Goal: Transaction & Acquisition: Book appointment/travel/reservation

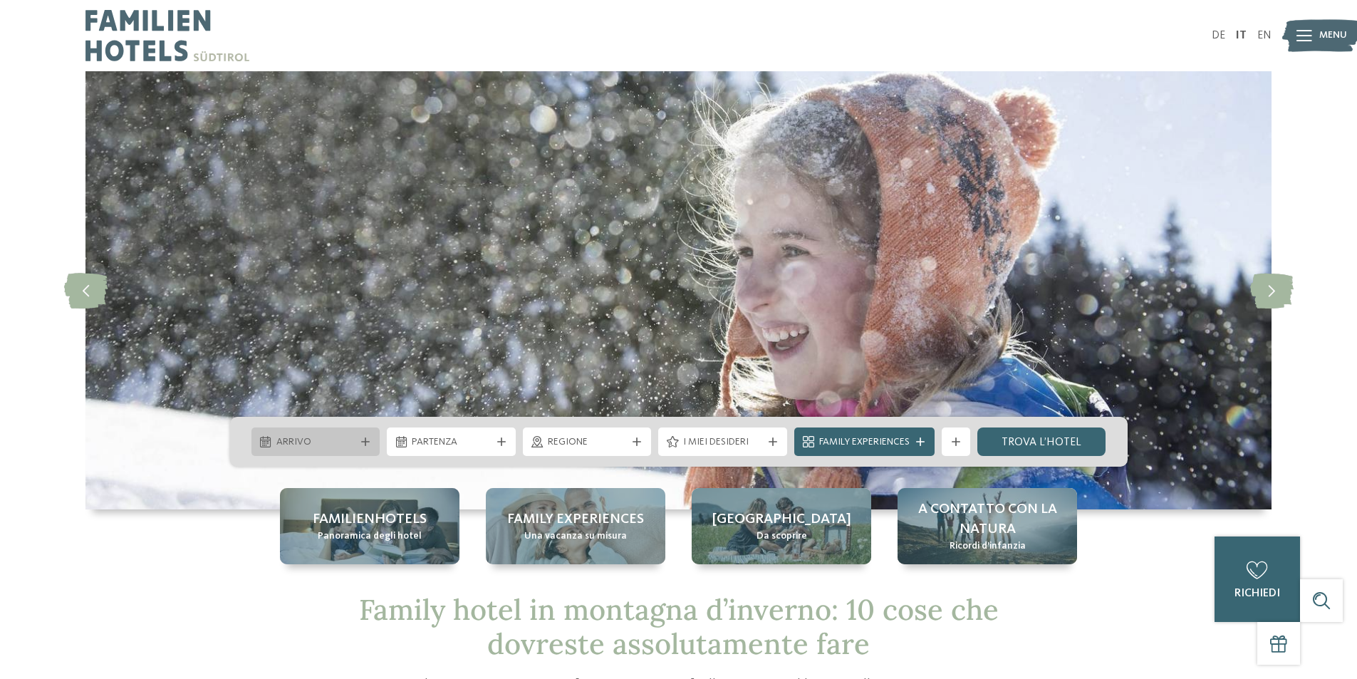
click at [361, 442] on icon at bounding box center [365, 441] width 9 height 9
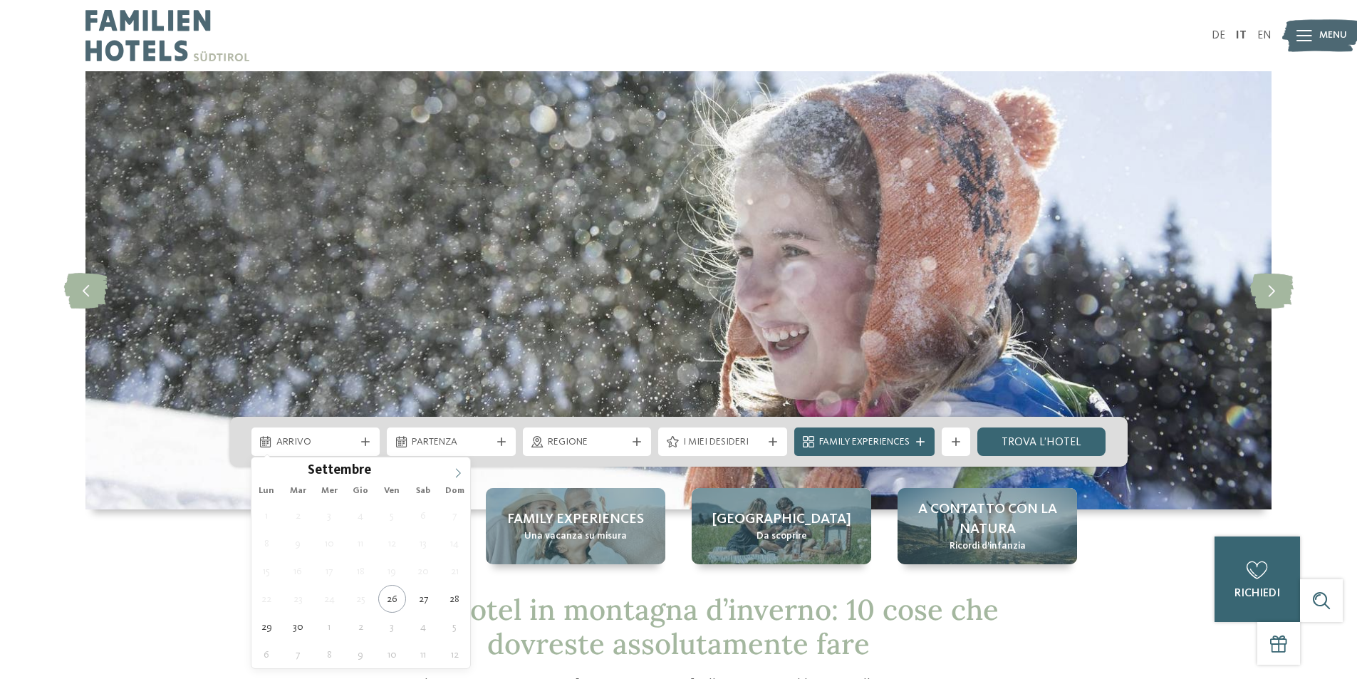
click at [465, 467] on span at bounding box center [458, 469] width 24 height 24
click at [460, 469] on icon at bounding box center [458, 473] width 10 height 10
type input "****"
click at [457, 476] on icon at bounding box center [458, 473] width 10 height 10
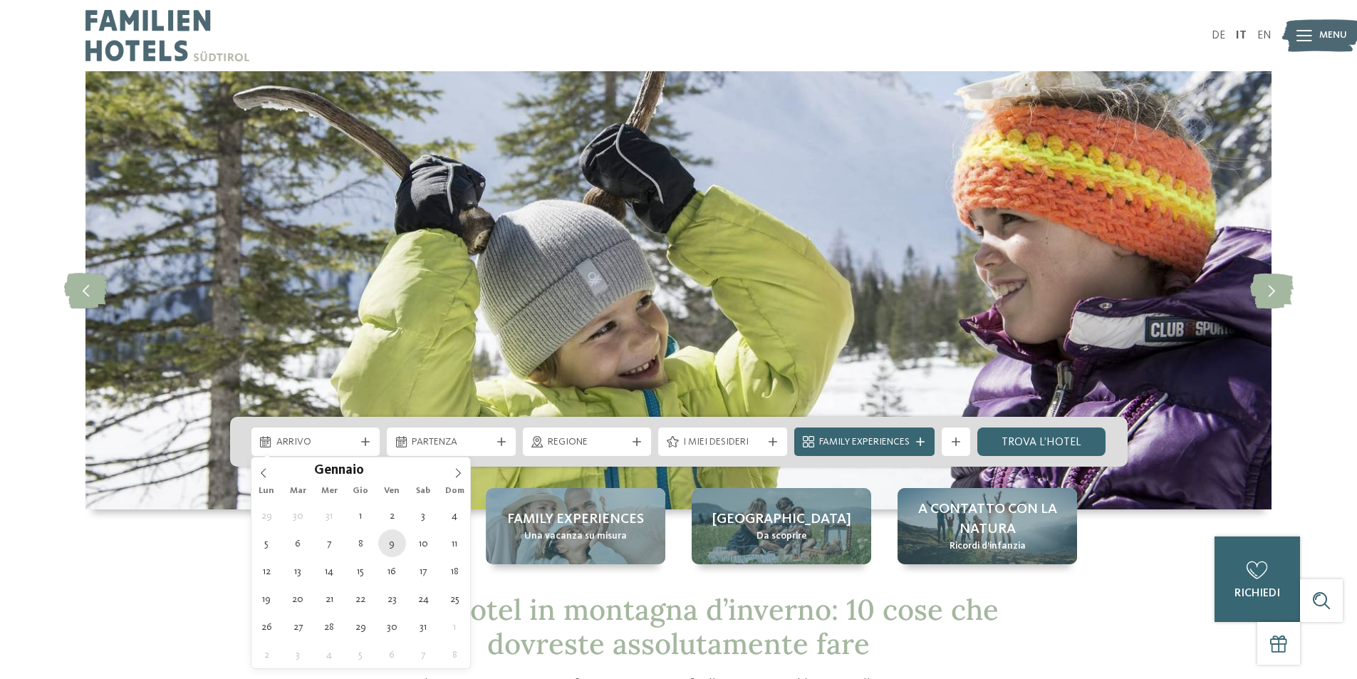
type div "09.01.2026"
type input "****"
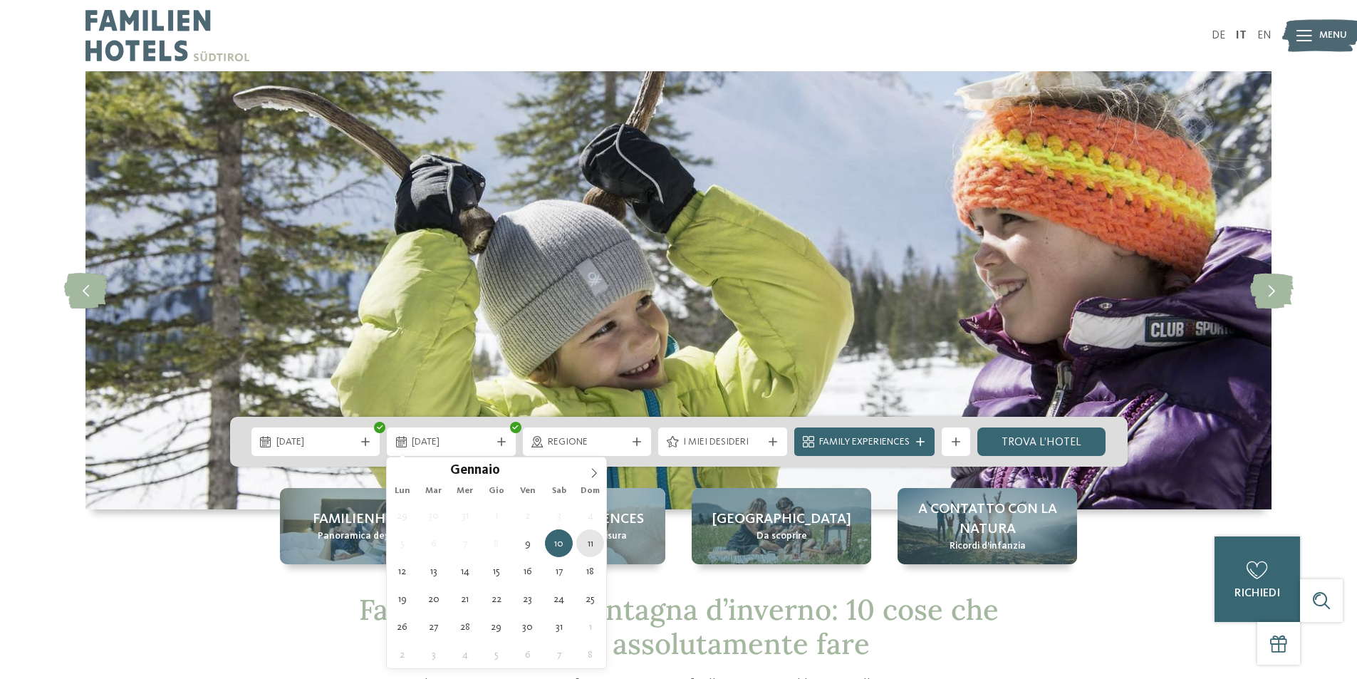
type div "11.01.2026"
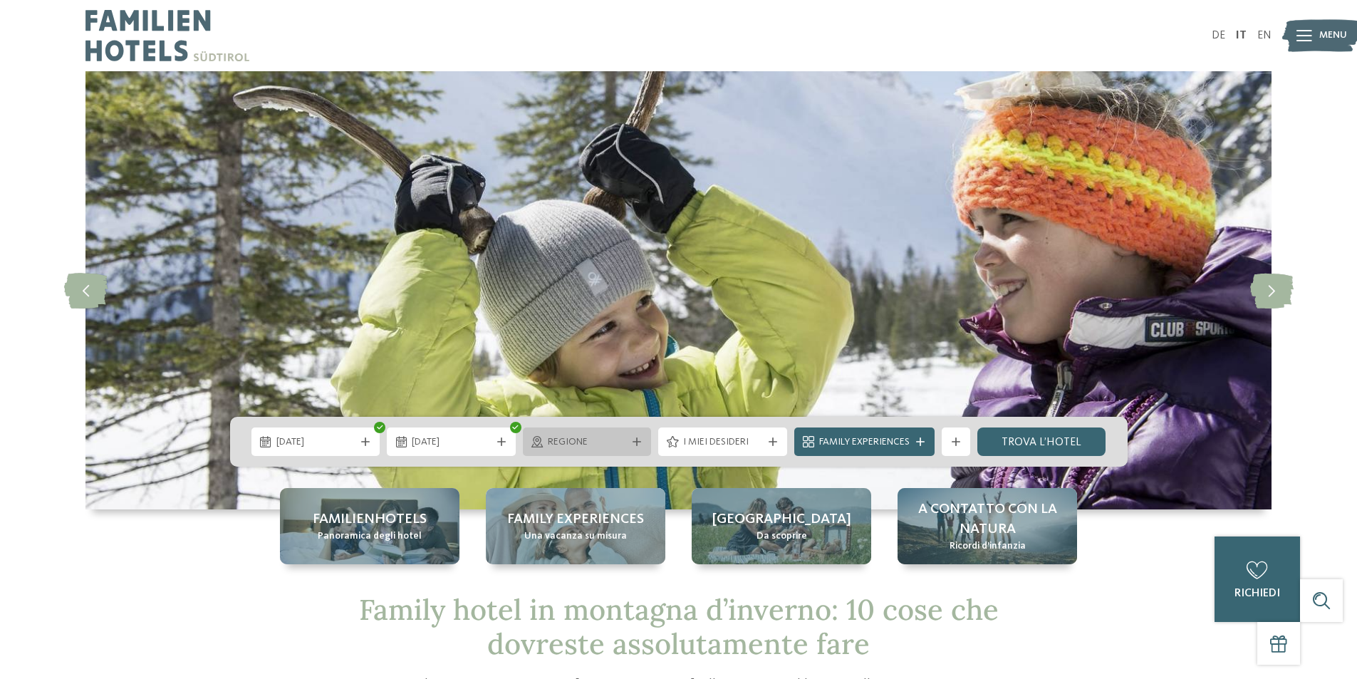
click at [625, 444] on span "Regione" at bounding box center [587, 442] width 79 height 14
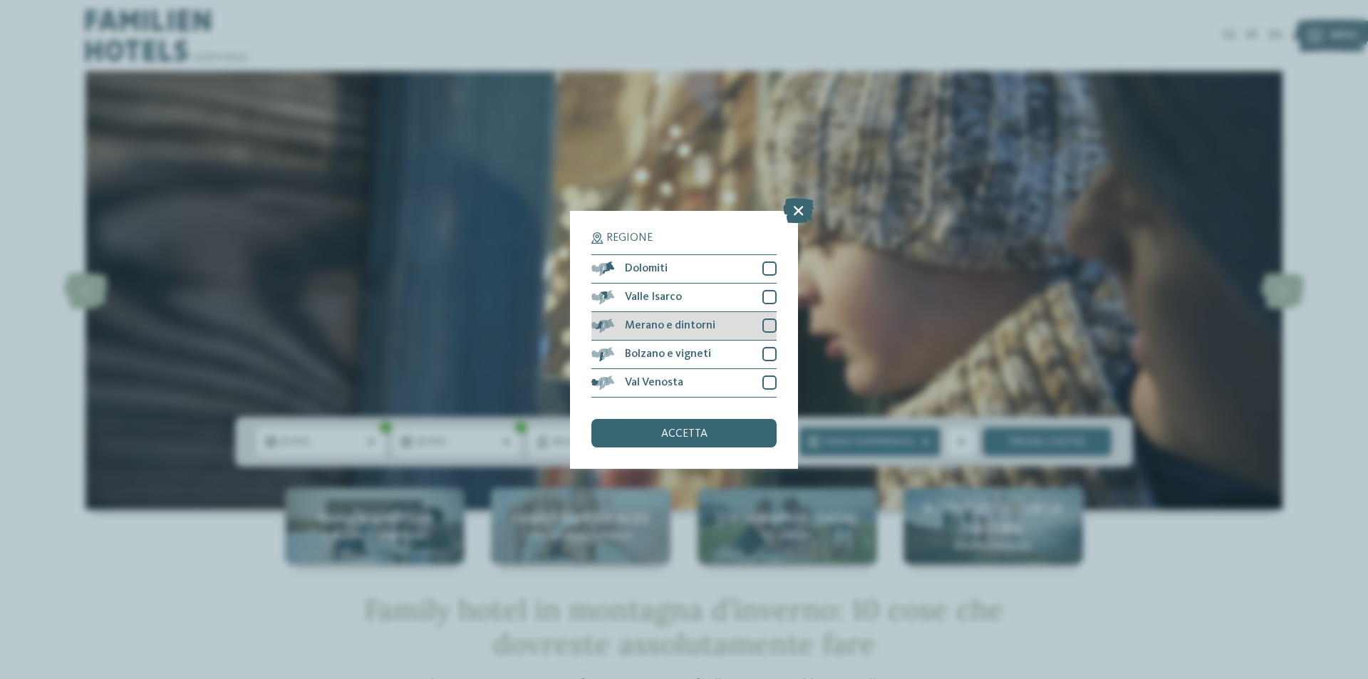
click at [687, 334] on div "Merano e dintorni" at bounding box center [683, 326] width 185 height 28
click at [701, 279] on div "Dolomiti" at bounding box center [683, 269] width 185 height 28
click at [703, 313] on div "Merano e dintorni" at bounding box center [683, 326] width 185 height 28
click at [702, 302] on div "Valle Isarco" at bounding box center [683, 298] width 185 height 28
click at [702, 323] on span "Merano e dintorni" at bounding box center [670, 325] width 90 height 11
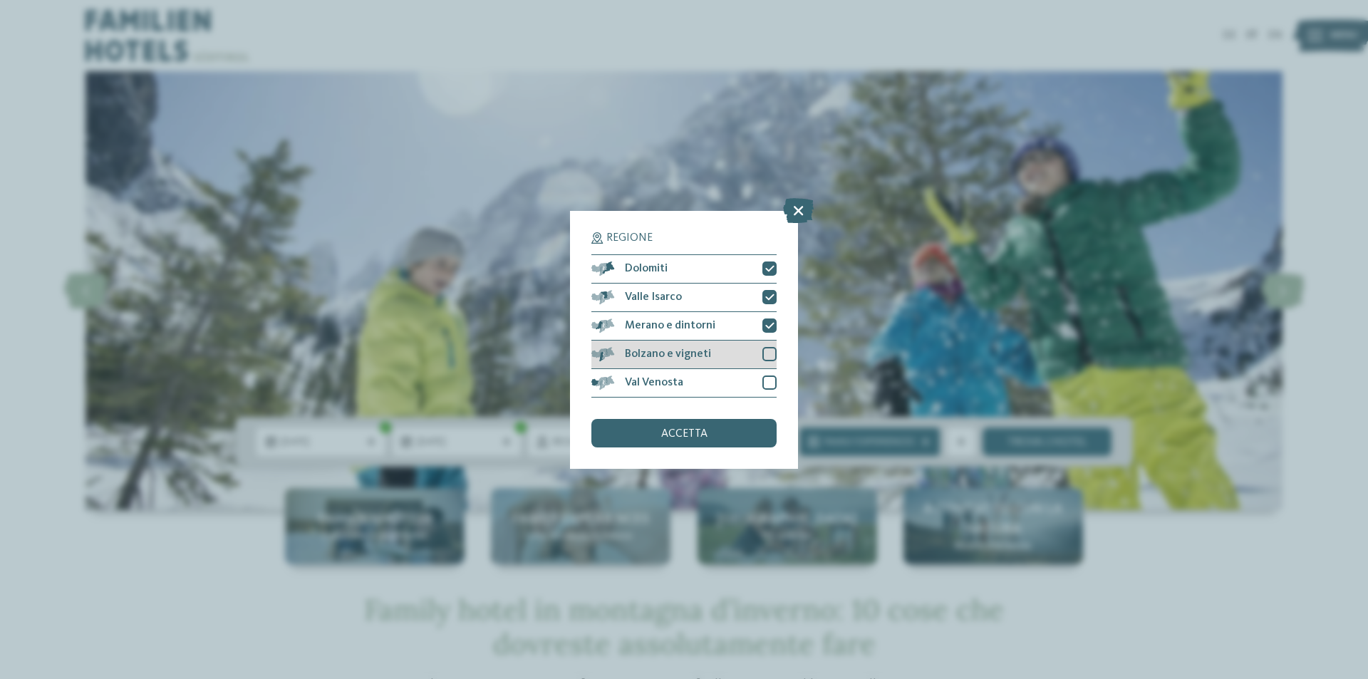
click at [700, 352] on span "Bolzano e vigneti" at bounding box center [668, 353] width 86 height 11
click at [697, 378] on div "Val Venosta" at bounding box center [683, 383] width 185 height 28
click at [683, 427] on div "accetta" at bounding box center [683, 433] width 185 height 28
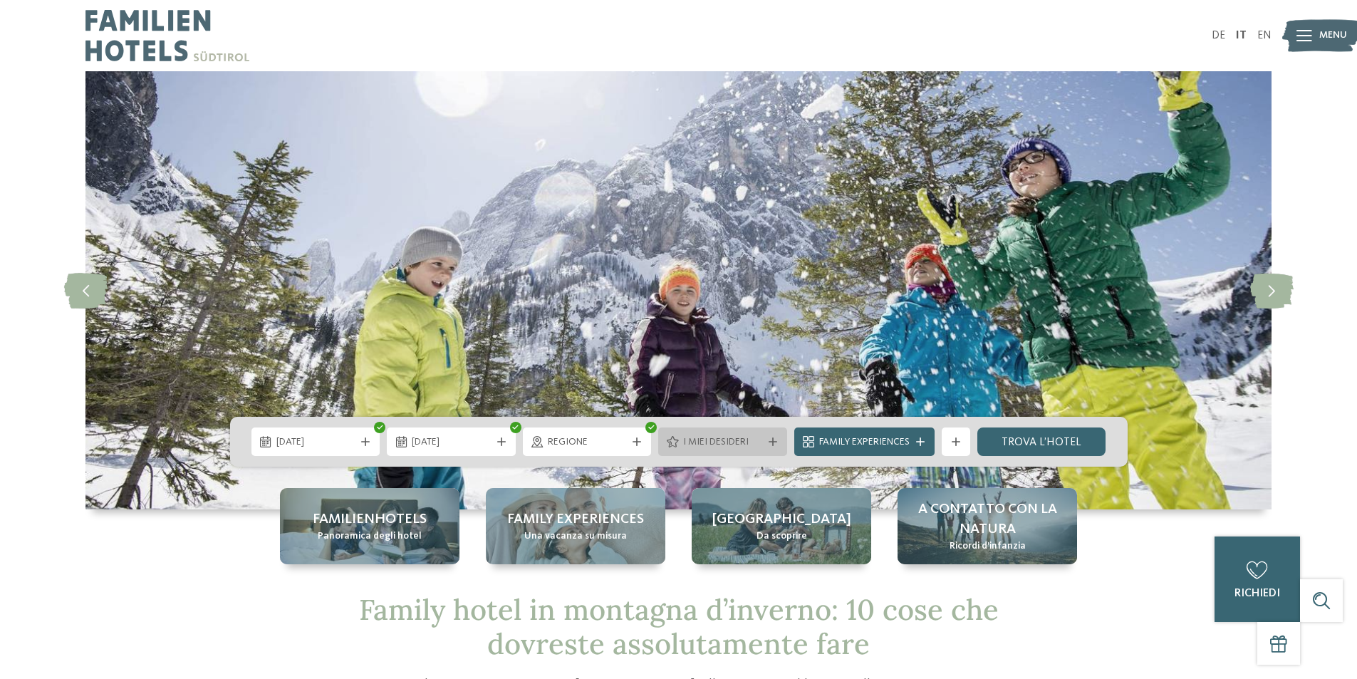
click at [737, 447] on span "I miei desideri" at bounding box center [722, 442] width 79 height 14
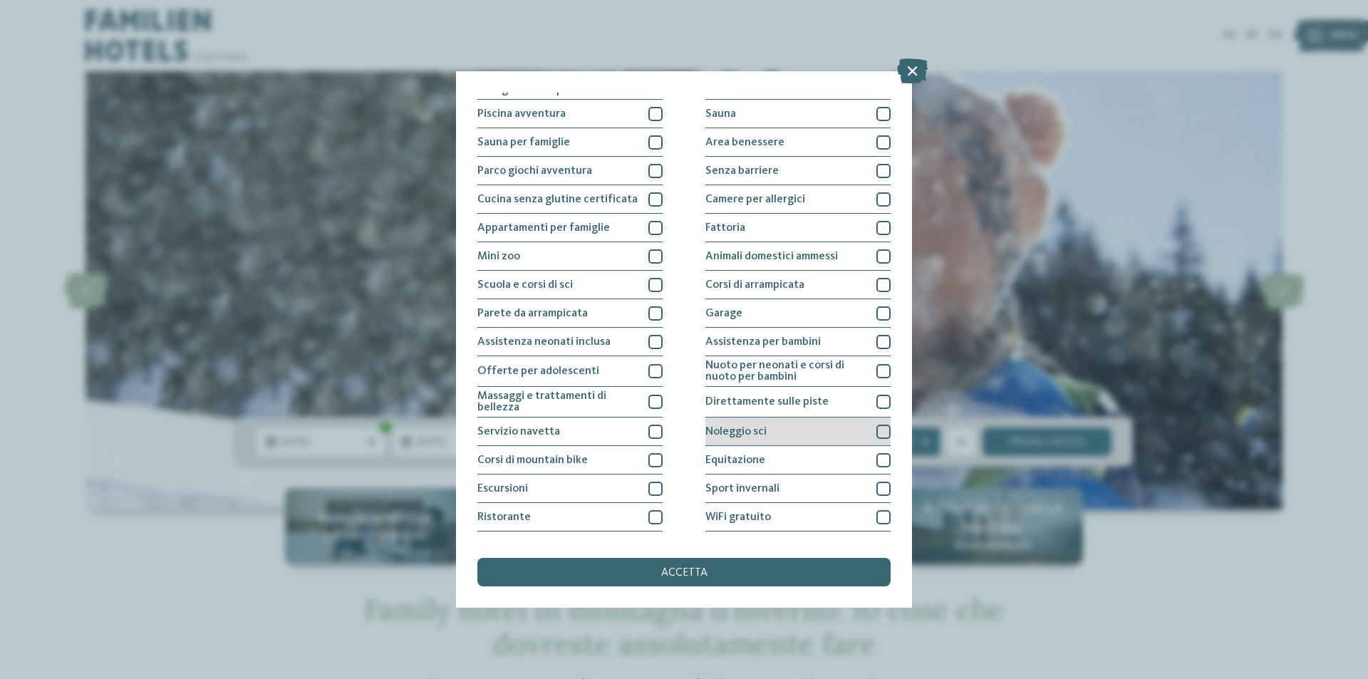
scroll to position [70, 0]
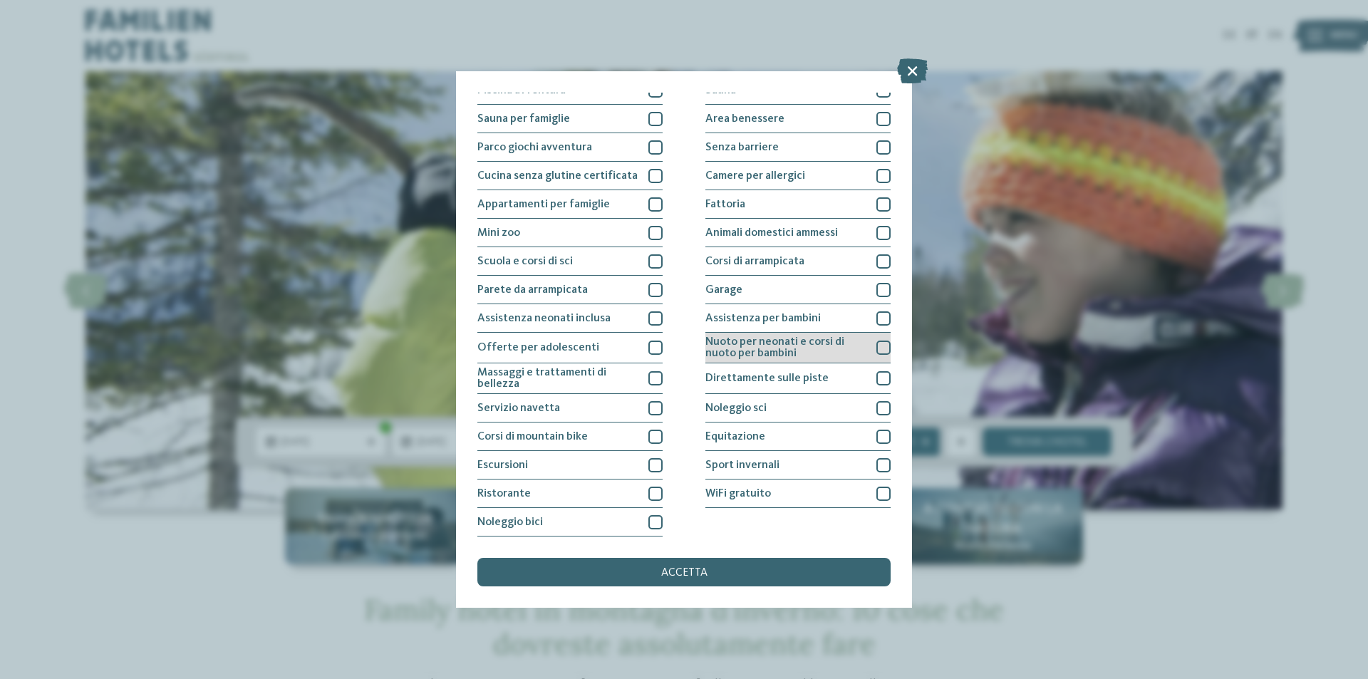
click at [788, 356] on span "Nuoto per neonati e corsi di nuoto per bambini" at bounding box center [785, 347] width 160 height 23
click at [789, 326] on div "Assistenza per bambini" at bounding box center [797, 318] width 185 height 28
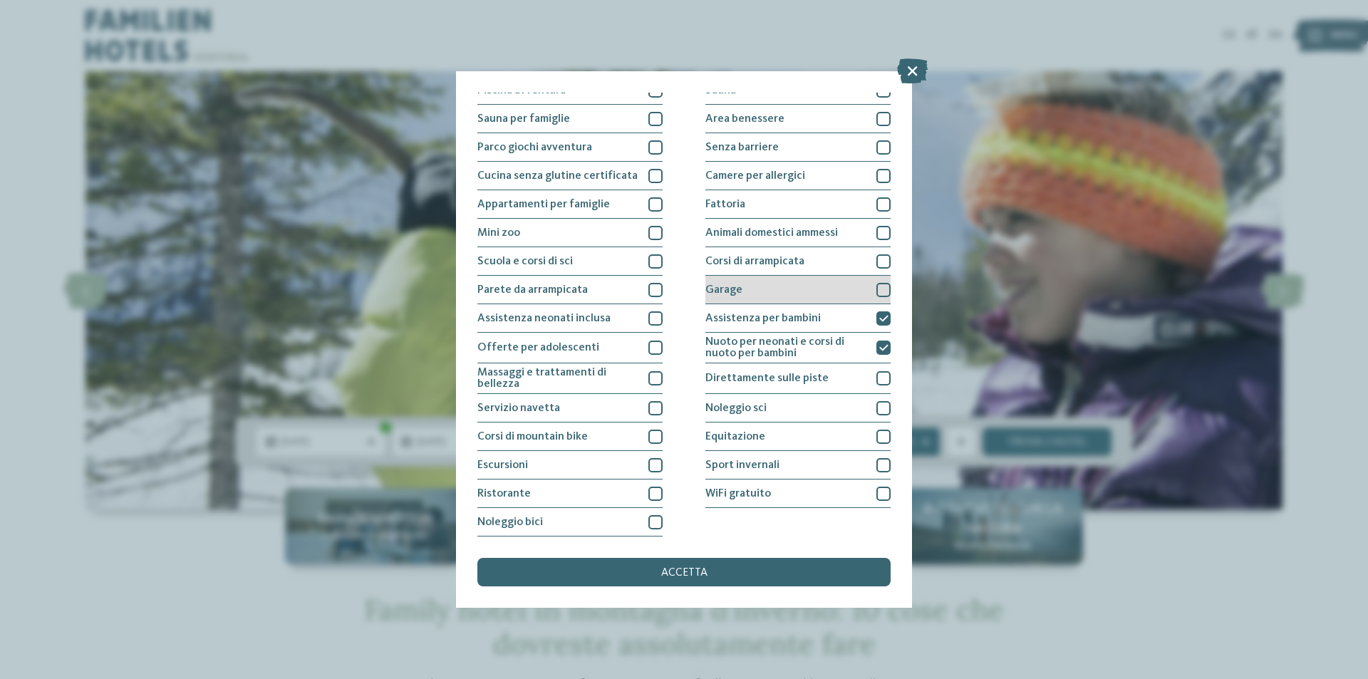
click at [798, 297] on div "Garage" at bounding box center [797, 290] width 185 height 28
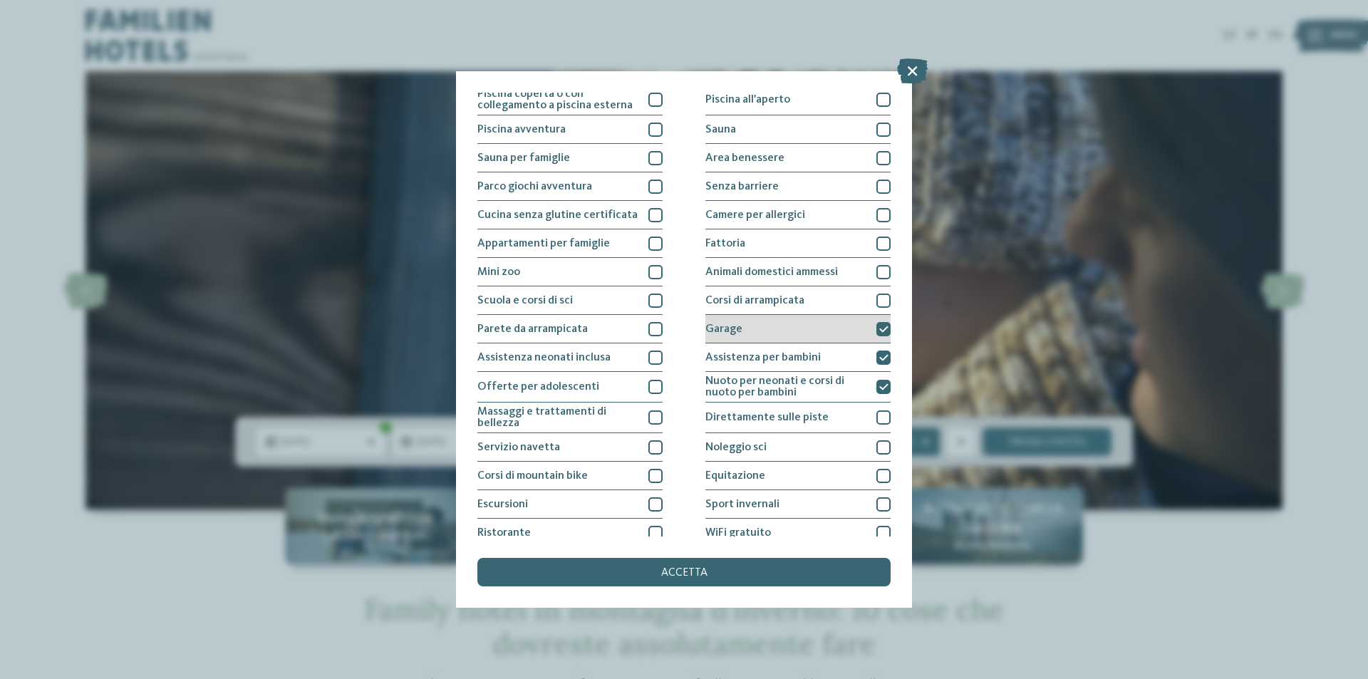
scroll to position [0, 0]
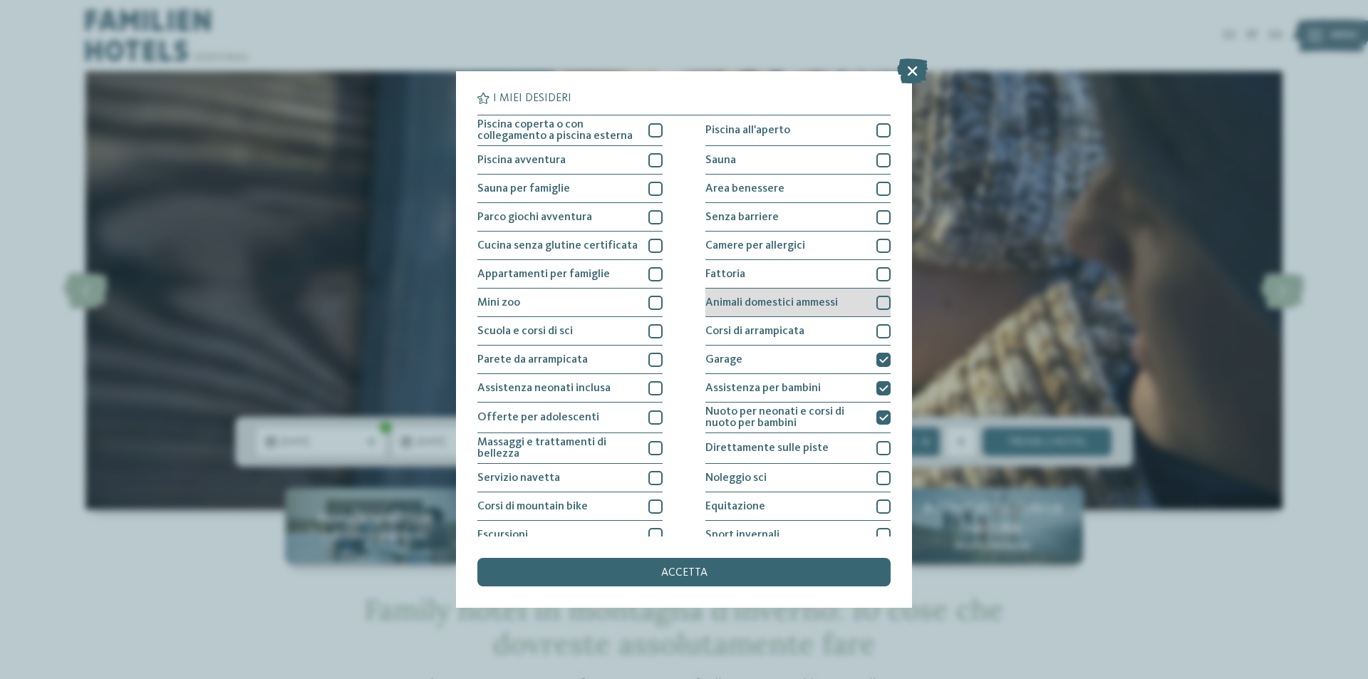
click at [798, 288] on div "Animali domestici ammessi" at bounding box center [797, 302] width 185 height 28
click at [798, 281] on div "Fattoria" at bounding box center [797, 274] width 185 height 28
click at [798, 306] on span "Animali domestici ammessi" at bounding box center [771, 302] width 132 height 11
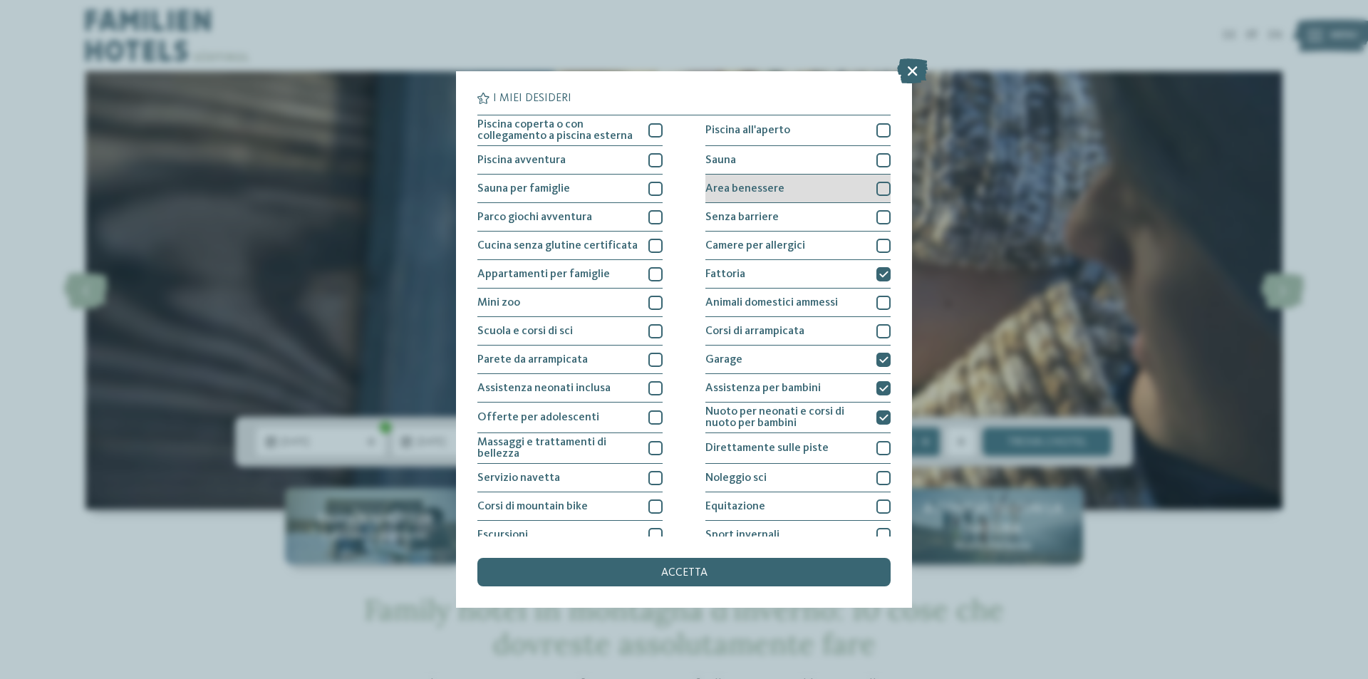
click at [811, 189] on div "Area benessere" at bounding box center [797, 189] width 185 height 28
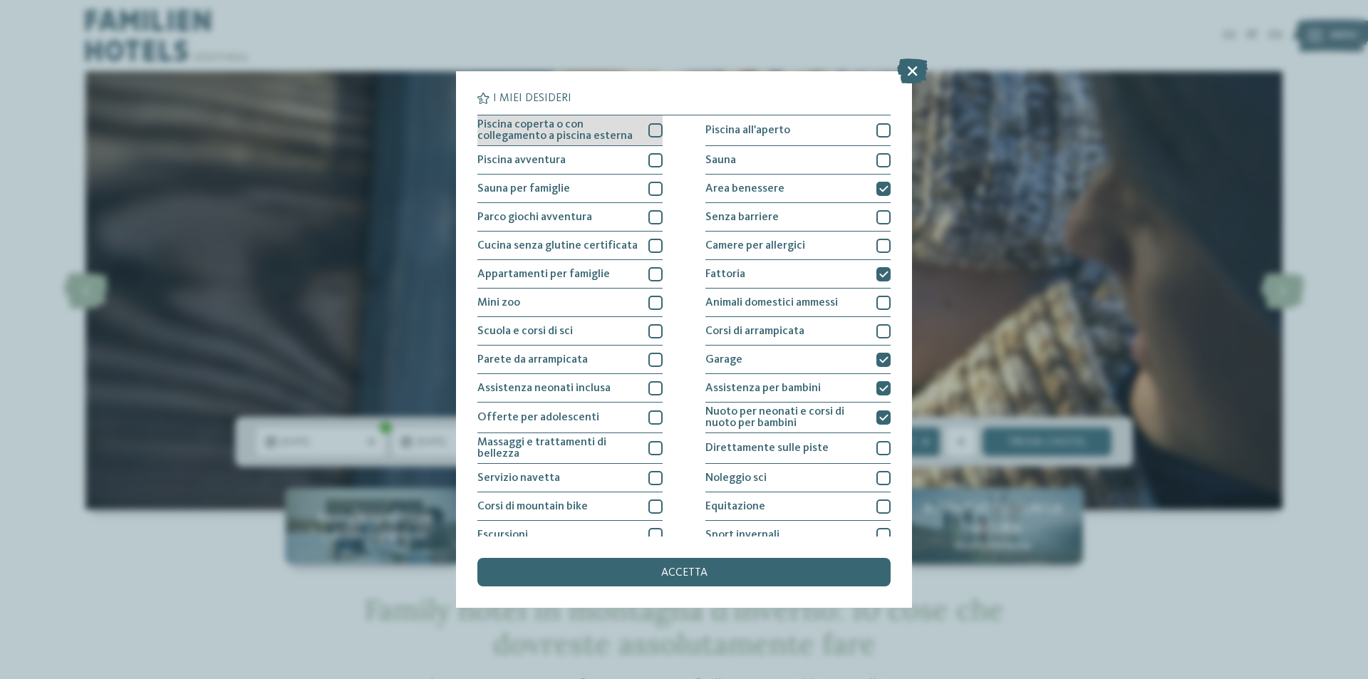
click at [546, 132] on span "Piscina coperta o con collegamento a piscina esterna" at bounding box center [557, 130] width 160 height 23
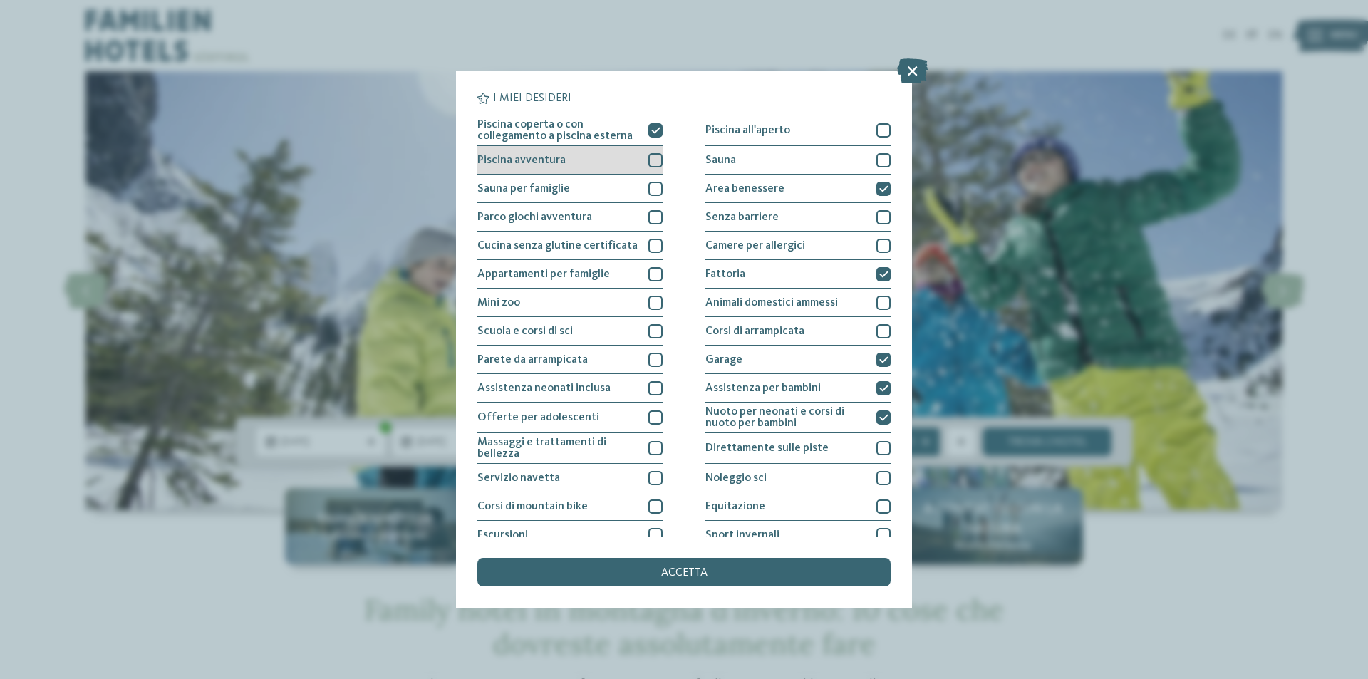
click at [546, 155] on span "Piscina avventura" at bounding box center [521, 160] width 88 height 11
click at [555, 188] on span "Sauna per famiglie" at bounding box center [523, 188] width 93 height 11
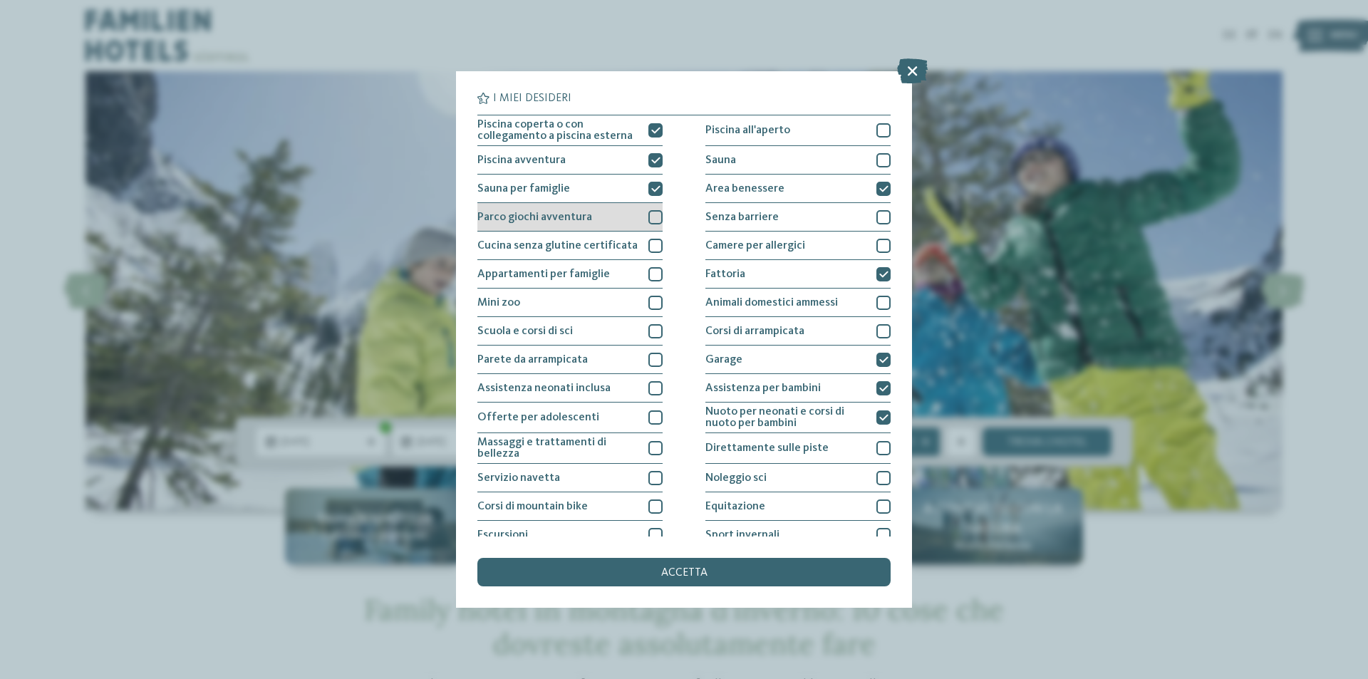
click at [553, 218] on span "Parco giochi avventura" at bounding box center [534, 217] width 115 height 11
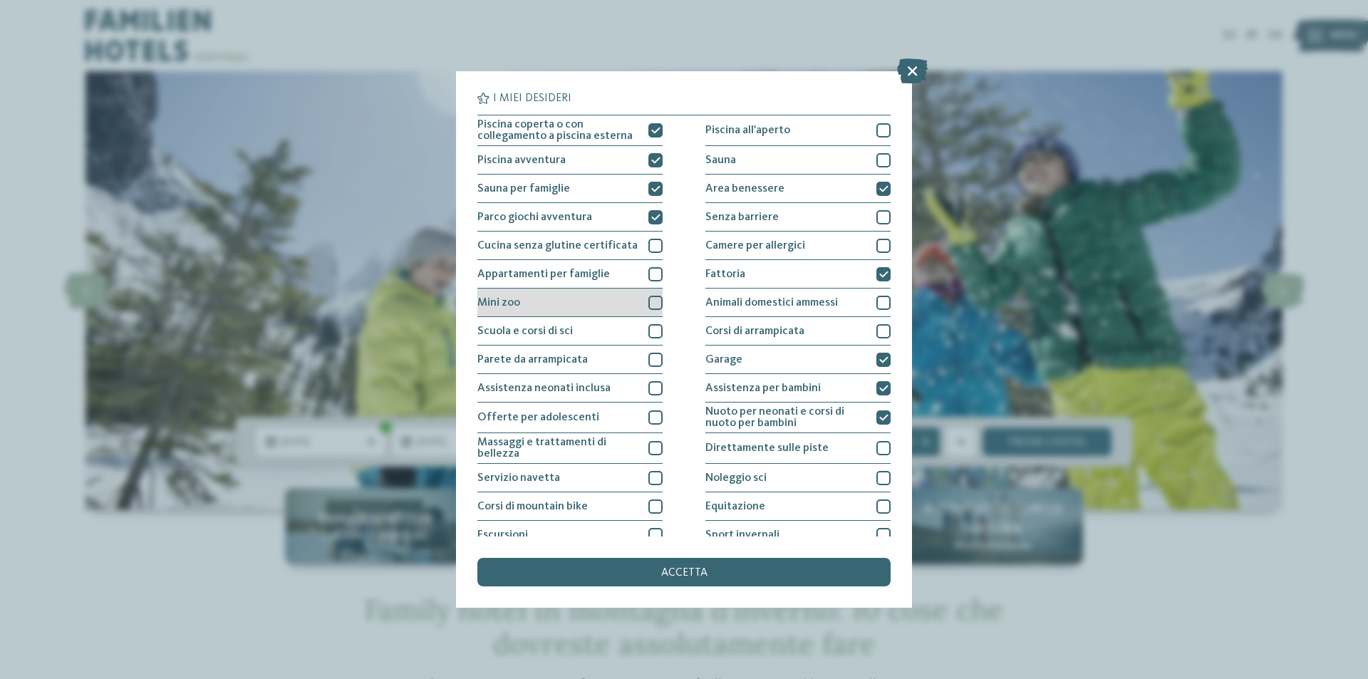
click at [555, 302] on div "Mini zoo" at bounding box center [569, 302] width 185 height 28
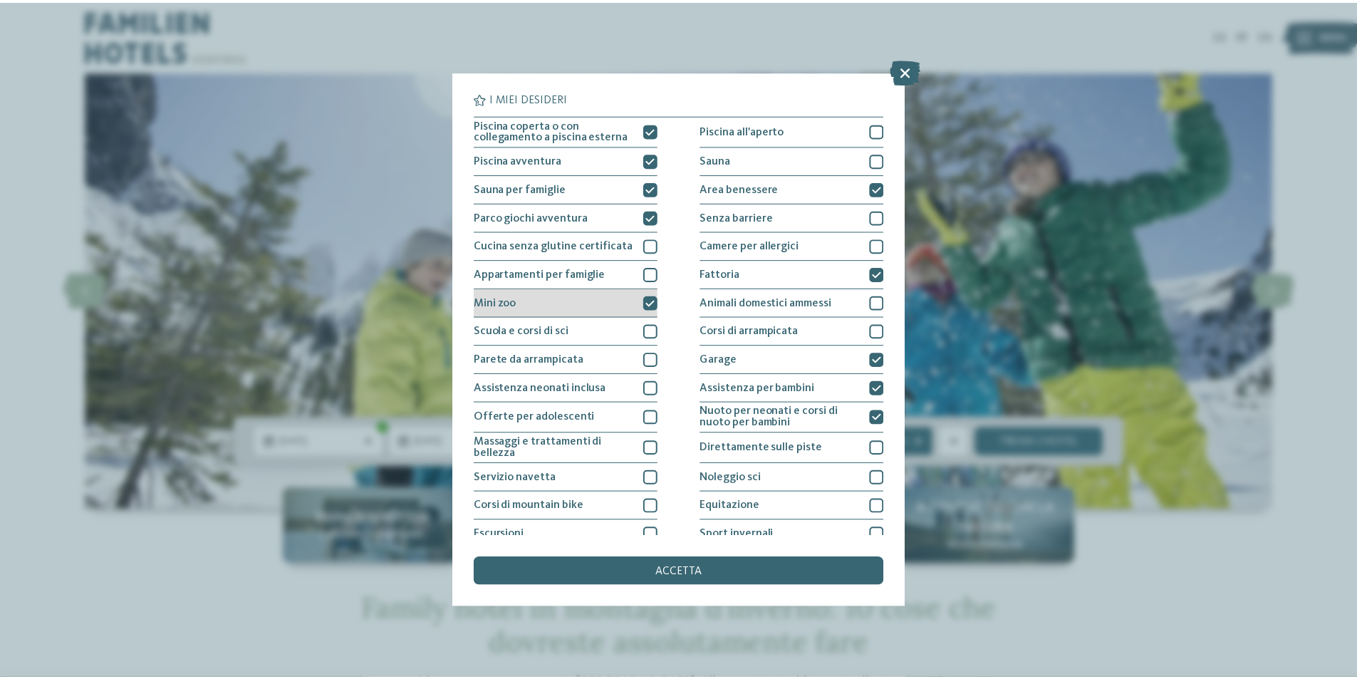
scroll to position [70, 0]
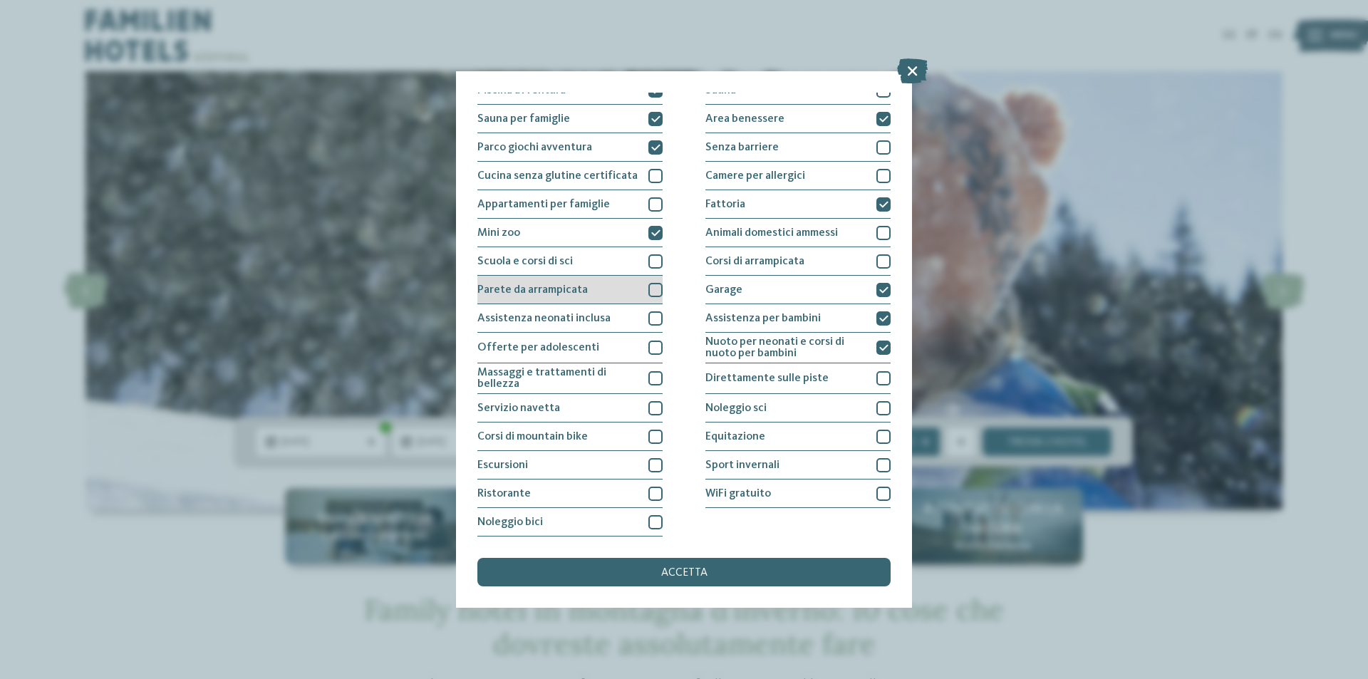
click at [581, 290] on span "Parete da arrampicata" at bounding box center [532, 289] width 110 height 11
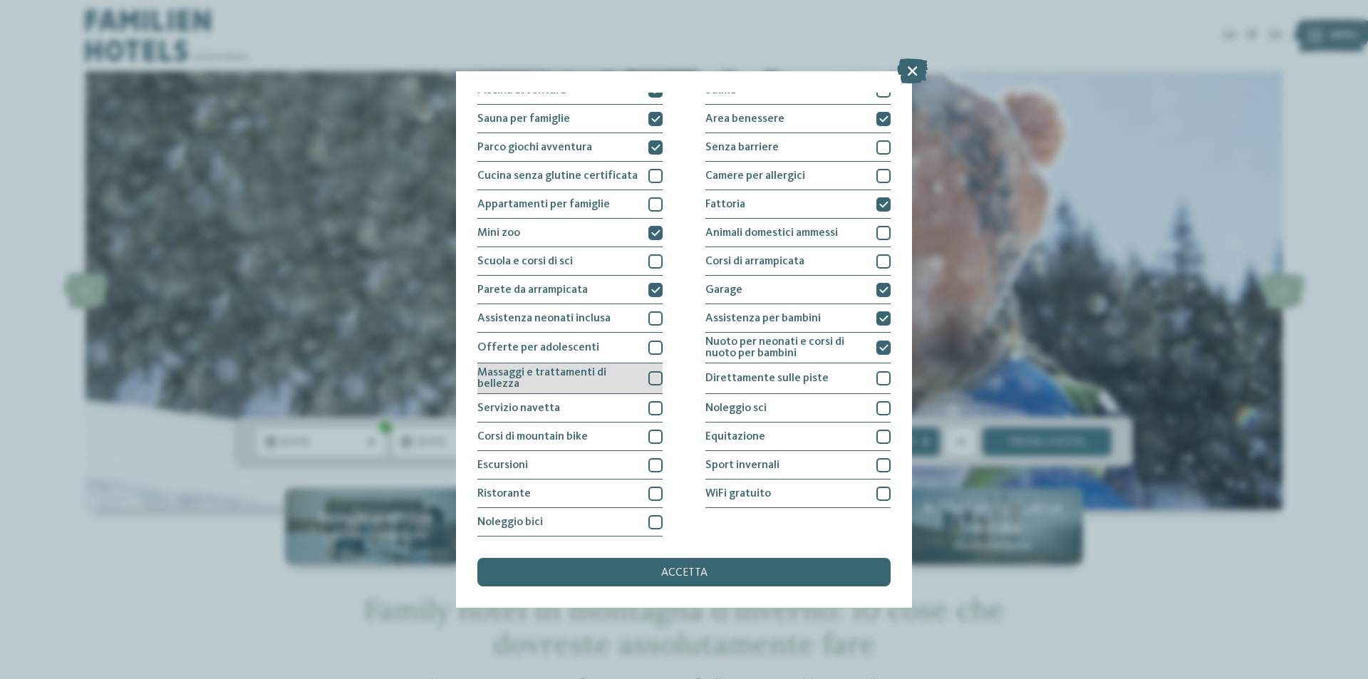
click at [565, 375] on span "Massaggi e trattamenti di bellezza" at bounding box center [557, 378] width 160 height 23
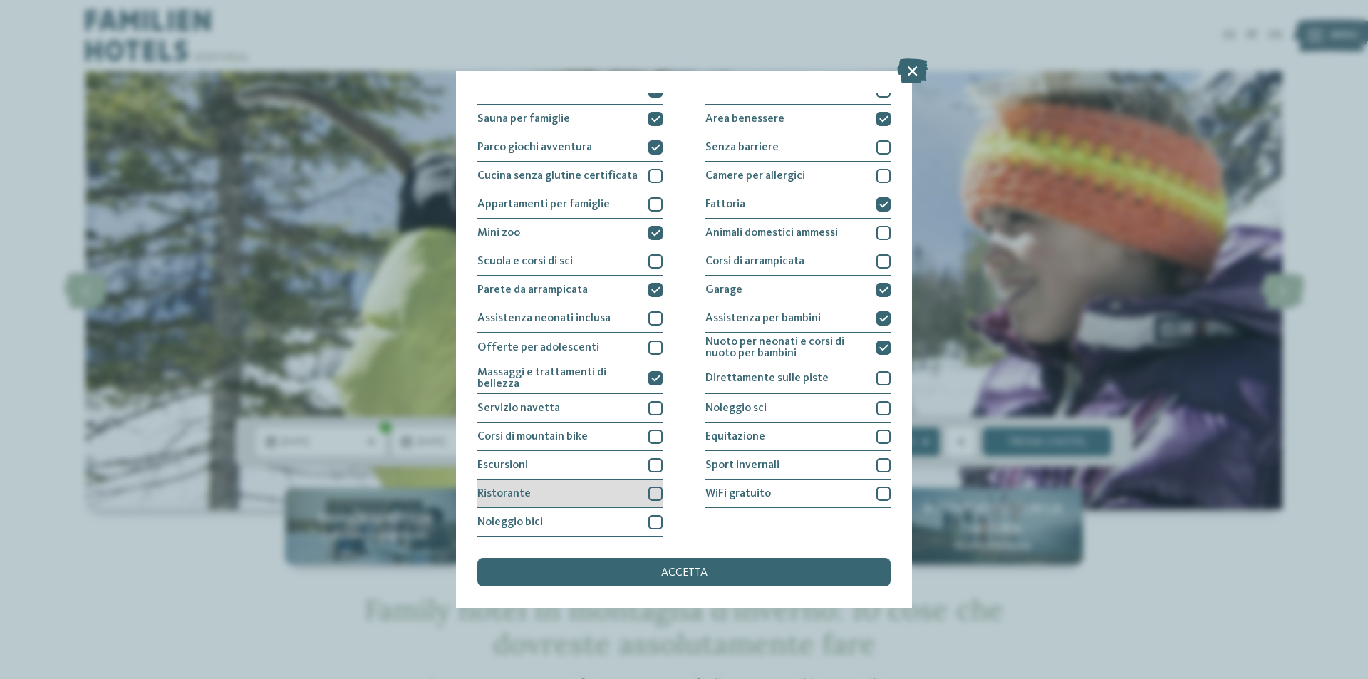
click at [536, 501] on div "Ristorante" at bounding box center [569, 493] width 185 height 28
click at [586, 581] on div "accetta" at bounding box center [683, 572] width 413 height 28
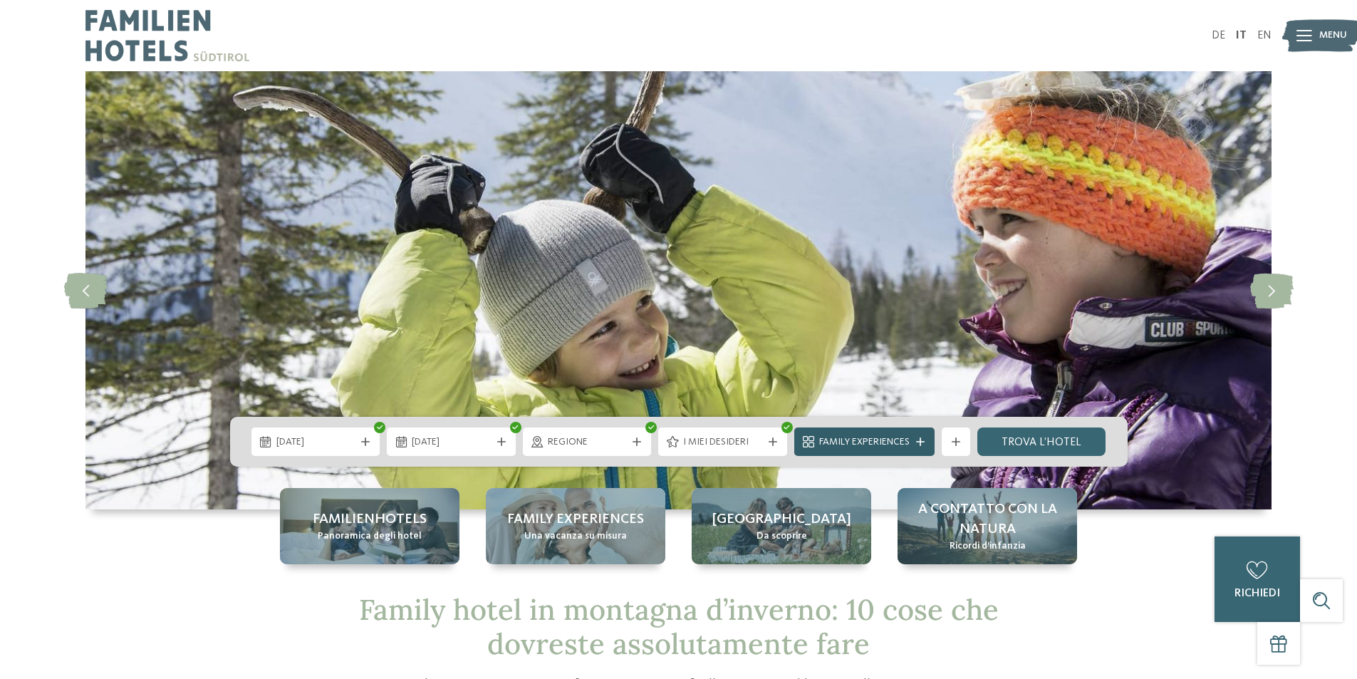
click at [862, 445] on span "Family Experiences" at bounding box center [864, 442] width 90 height 14
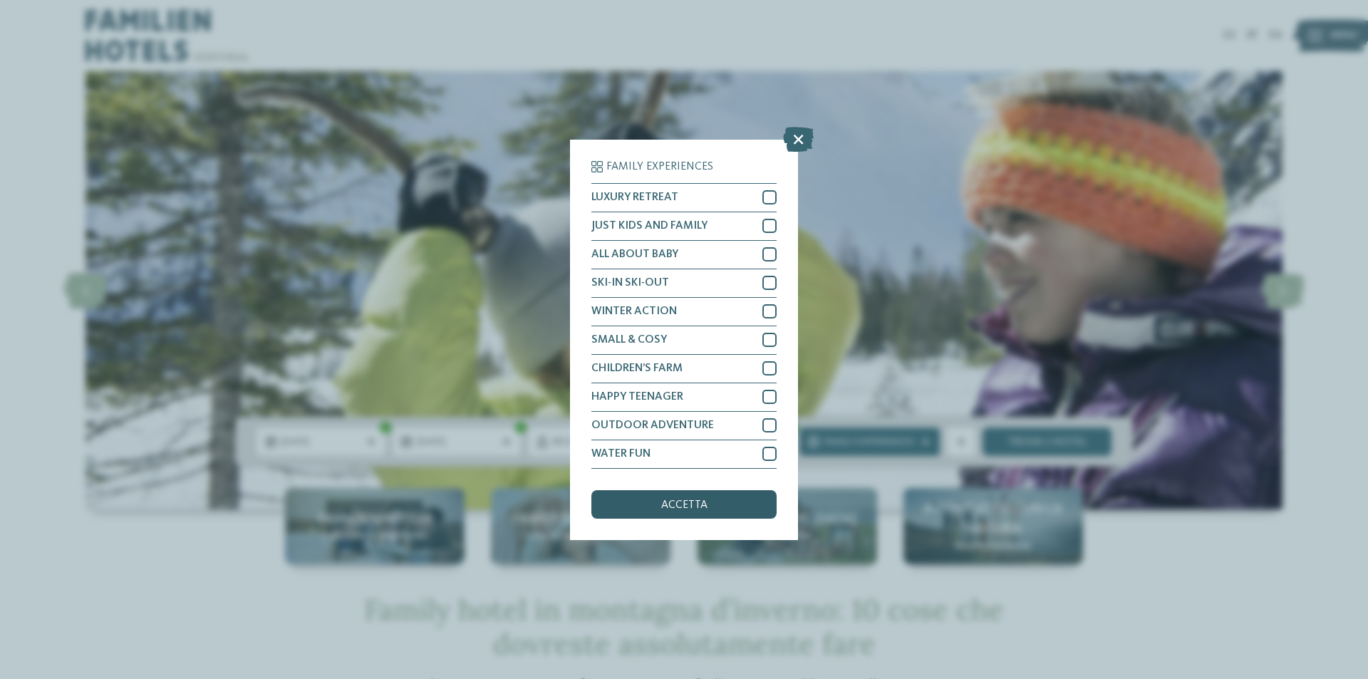
click at [739, 502] on div "accetta" at bounding box center [683, 504] width 185 height 28
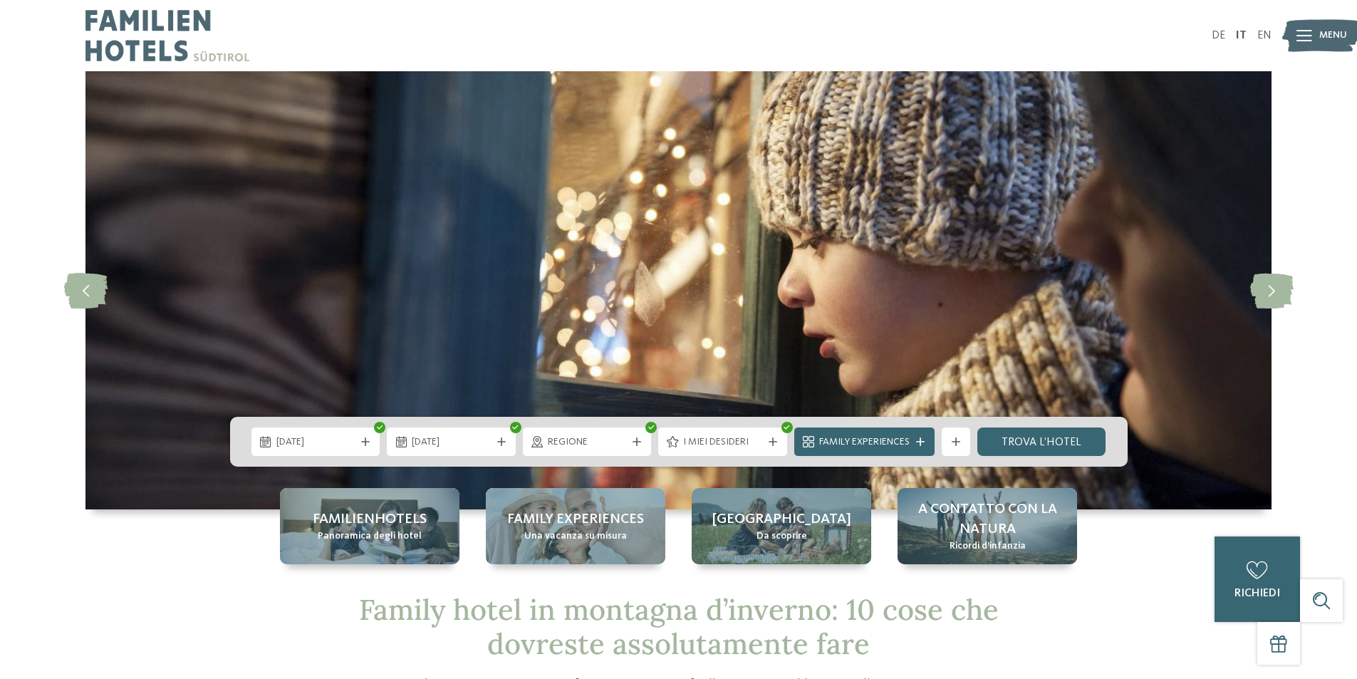
click at [960, 440] on icon at bounding box center [956, 441] width 9 height 9
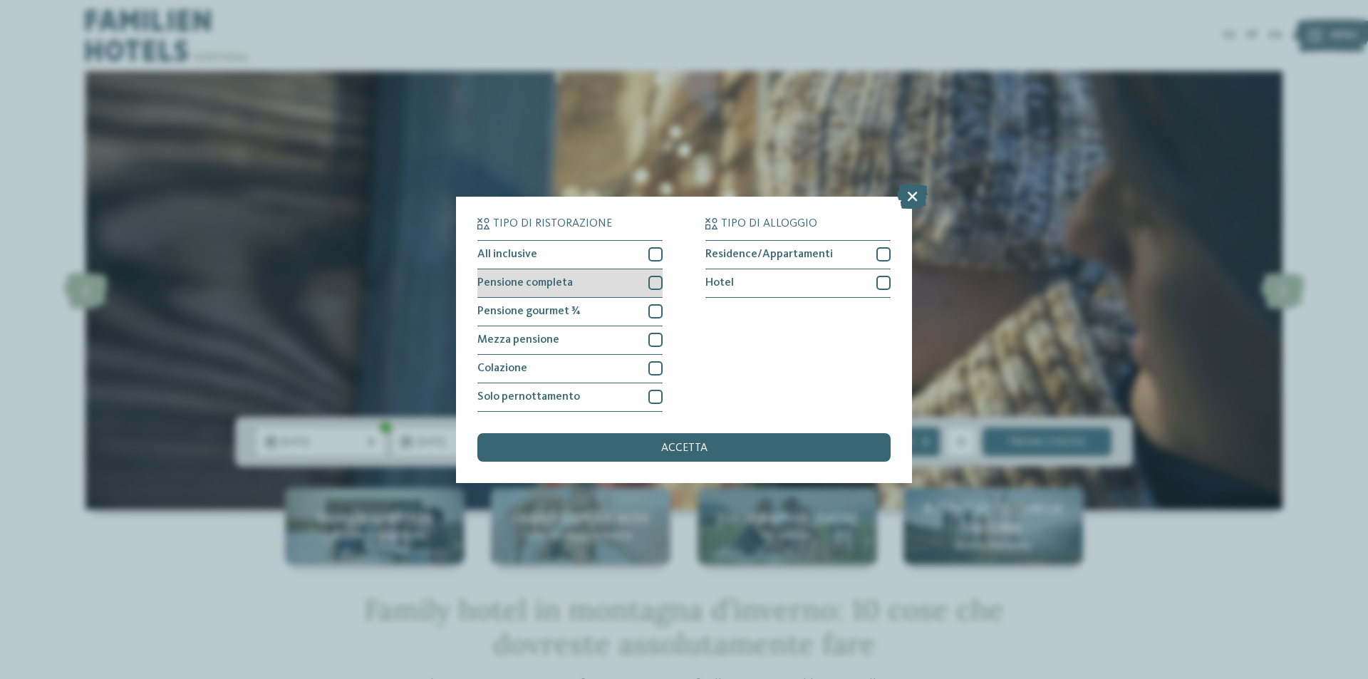
click at [657, 282] on div at bounding box center [655, 283] width 14 height 14
click at [655, 253] on div at bounding box center [655, 254] width 14 height 14
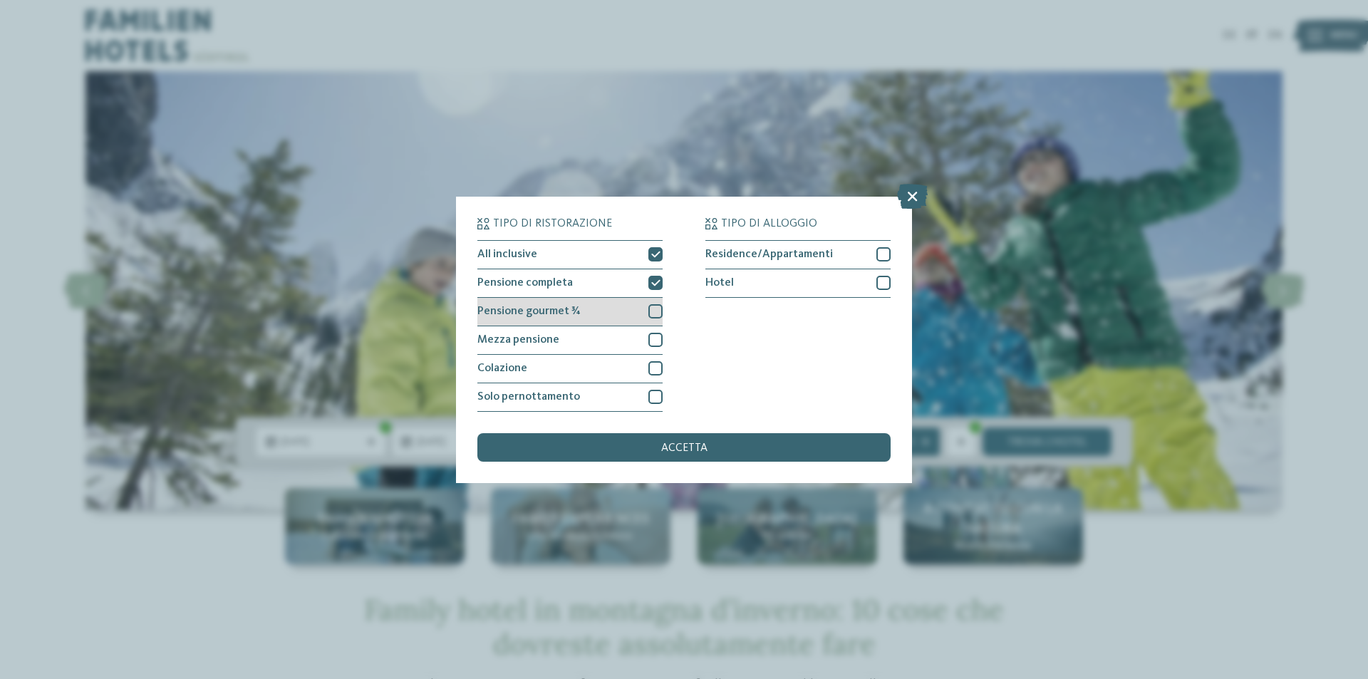
click at [655, 311] on div at bounding box center [655, 311] width 14 height 14
click at [658, 308] on icon at bounding box center [655, 311] width 9 height 9
click at [723, 452] on div "accetta" at bounding box center [683, 447] width 413 height 28
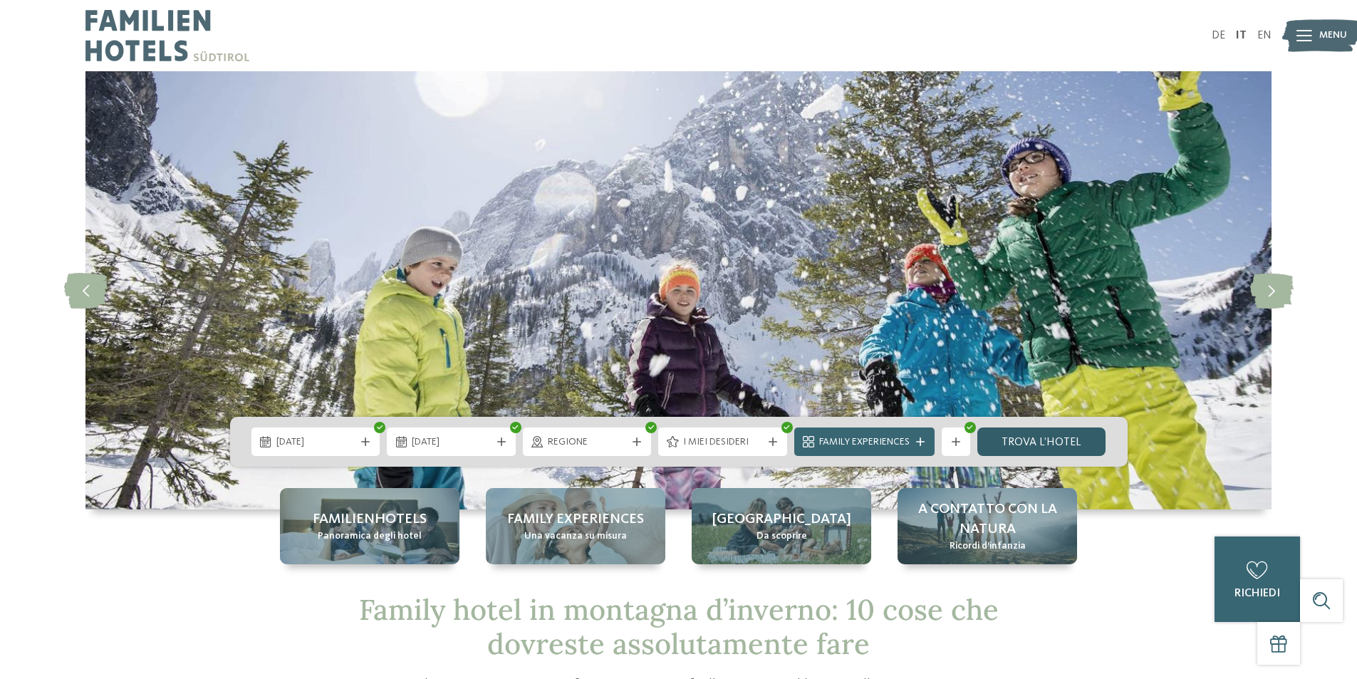
click at [1044, 442] on link "trova l’hotel" at bounding box center [1041, 441] width 129 height 28
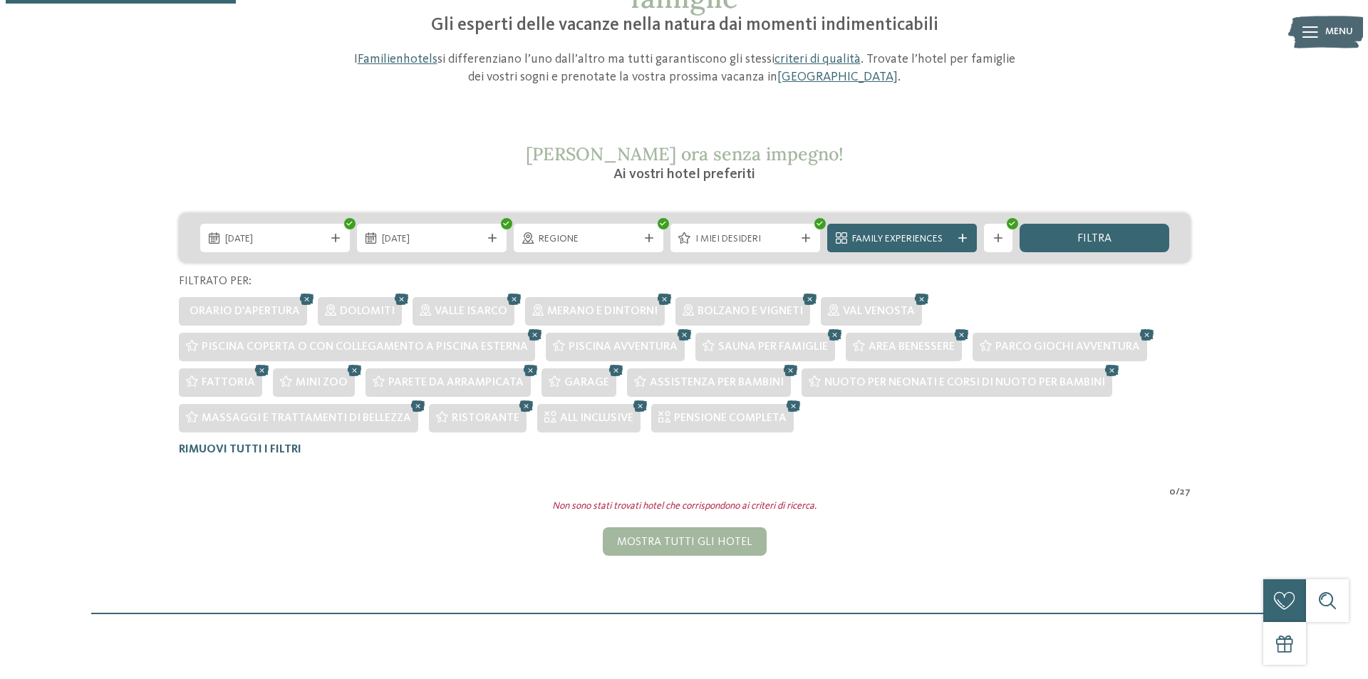
scroll to position [146, 0]
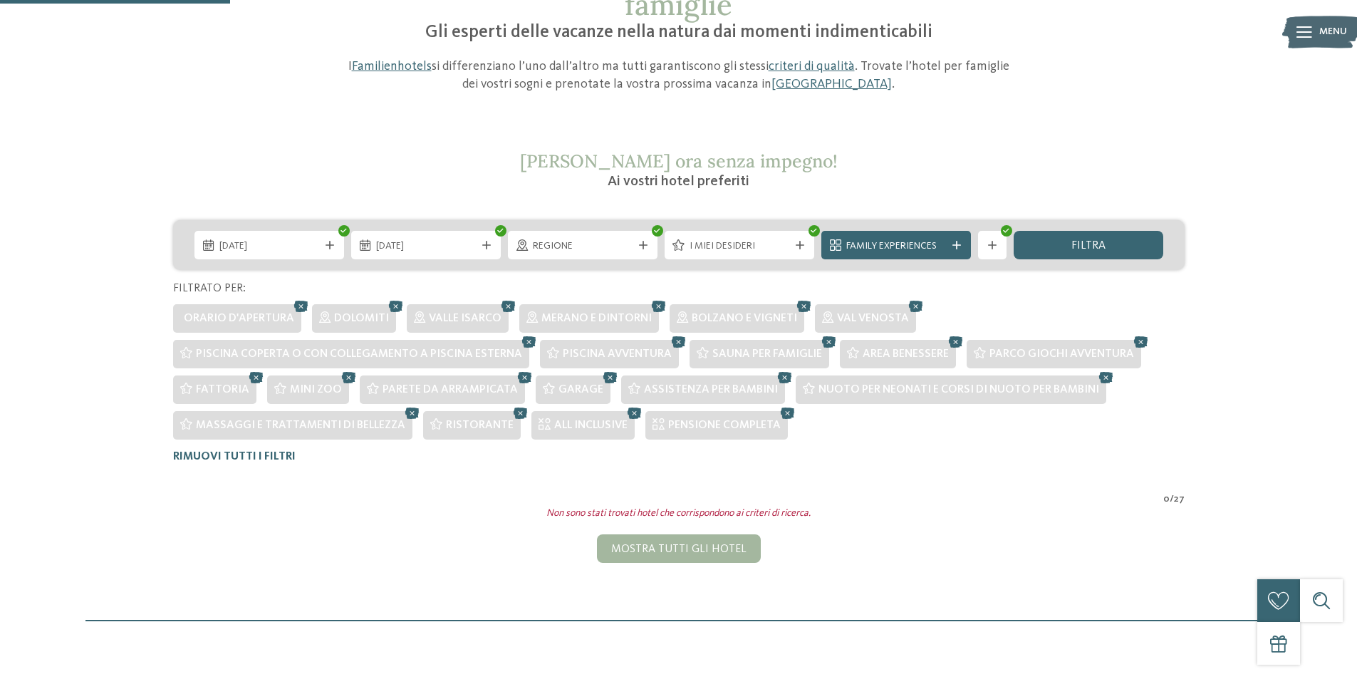
click at [781, 249] on span "I miei desideri" at bounding box center [740, 246] width 100 height 14
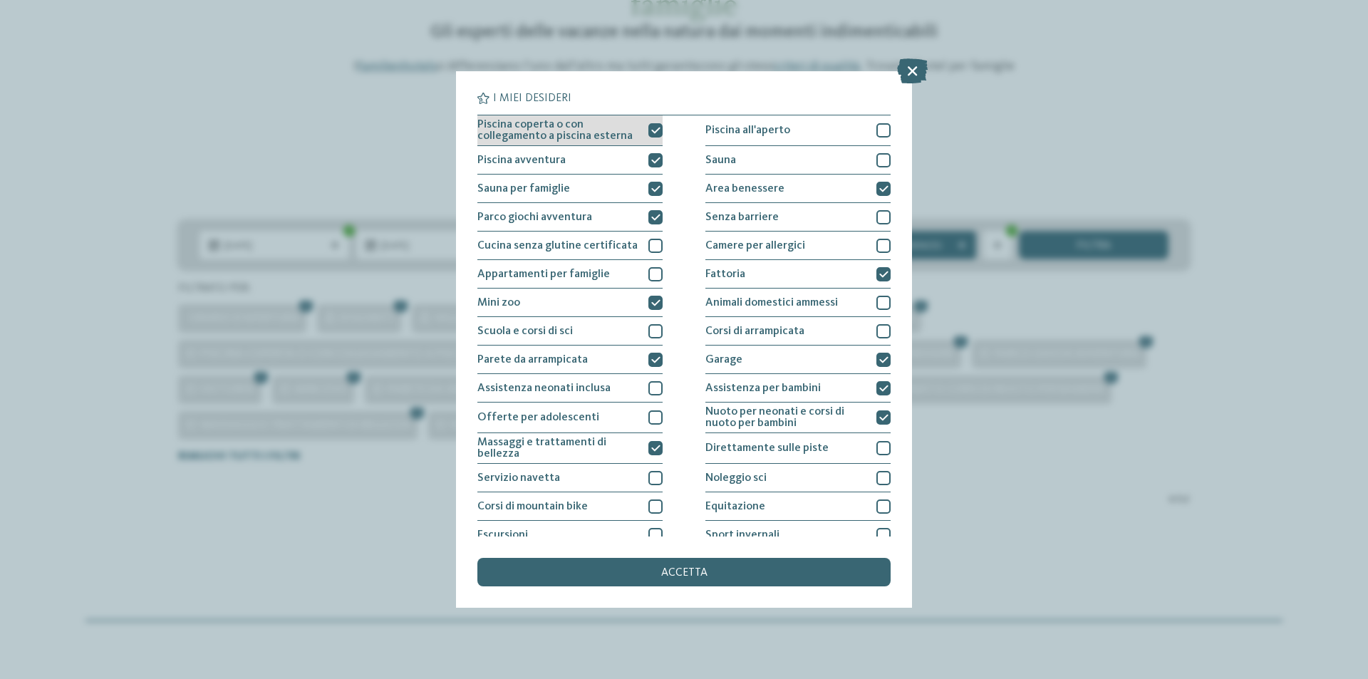
click at [651, 132] on icon at bounding box center [655, 130] width 9 height 9
drag, startPoint x: 651, startPoint y: 157, endPoint x: 651, endPoint y: 165, distance: 8.5
click at [651, 157] on icon at bounding box center [655, 160] width 9 height 9
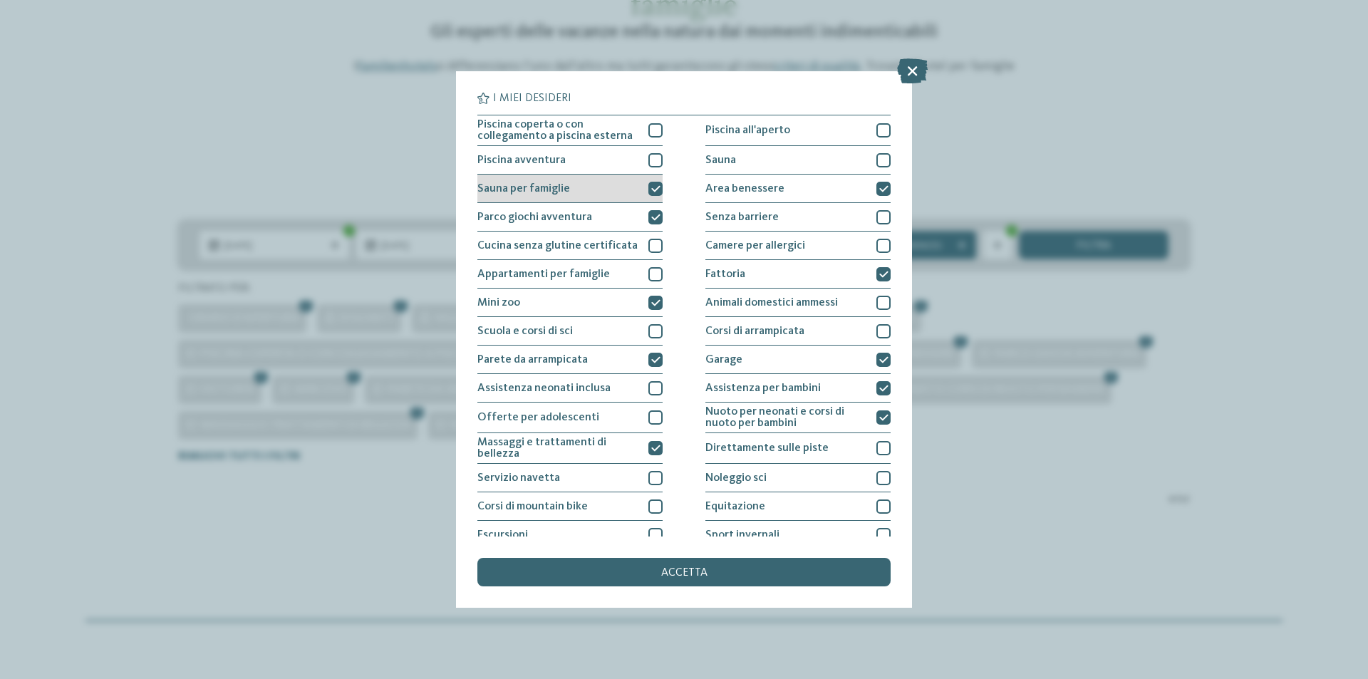
click at [651, 186] on icon at bounding box center [655, 188] width 9 height 9
click at [651, 214] on icon at bounding box center [655, 217] width 9 height 9
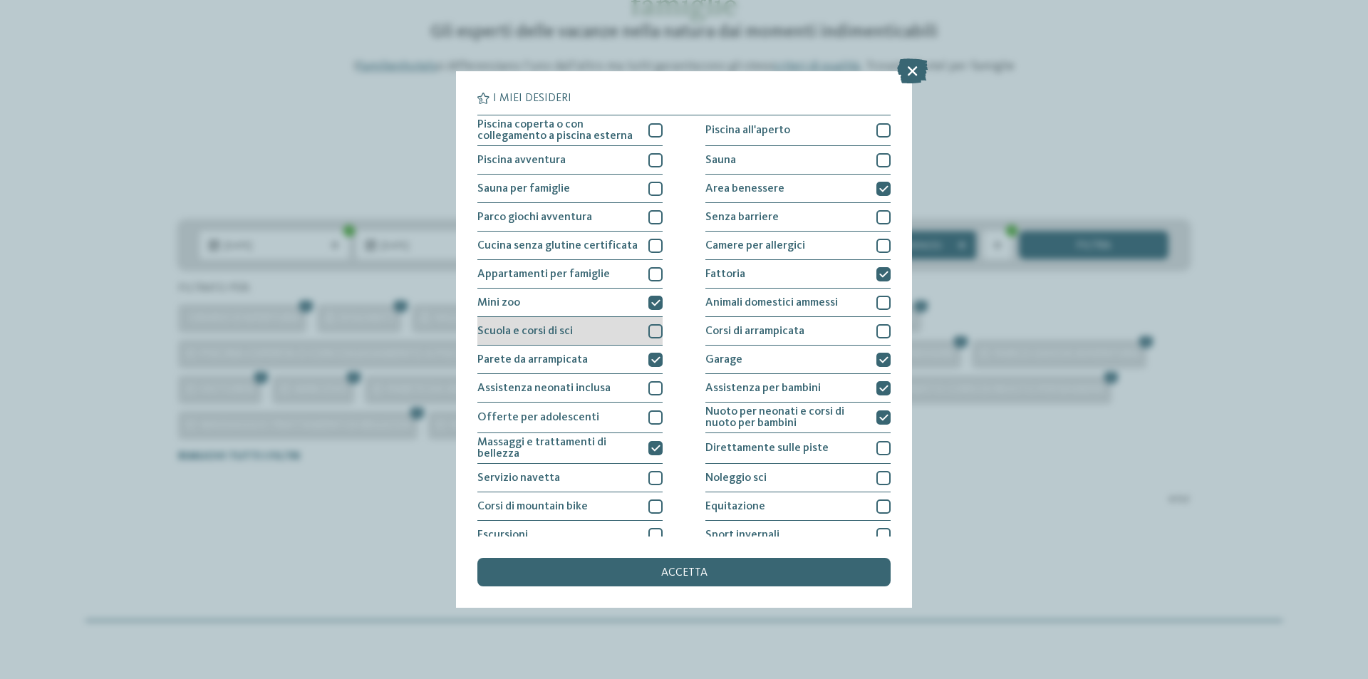
drag, startPoint x: 648, startPoint y: 297, endPoint x: 648, endPoint y: 327, distance: 29.9
click at [649, 300] on div at bounding box center [655, 303] width 14 height 14
click at [648, 364] on div at bounding box center [655, 360] width 14 height 14
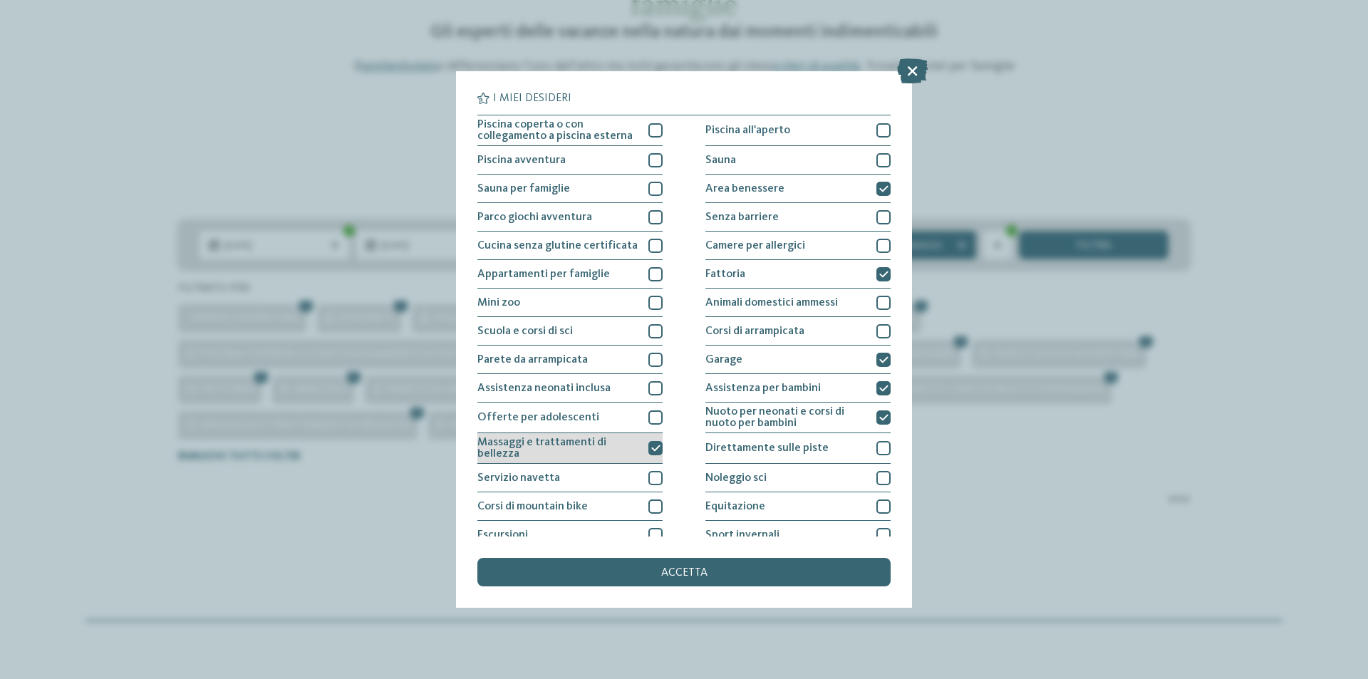
click at [648, 452] on div at bounding box center [655, 448] width 14 height 14
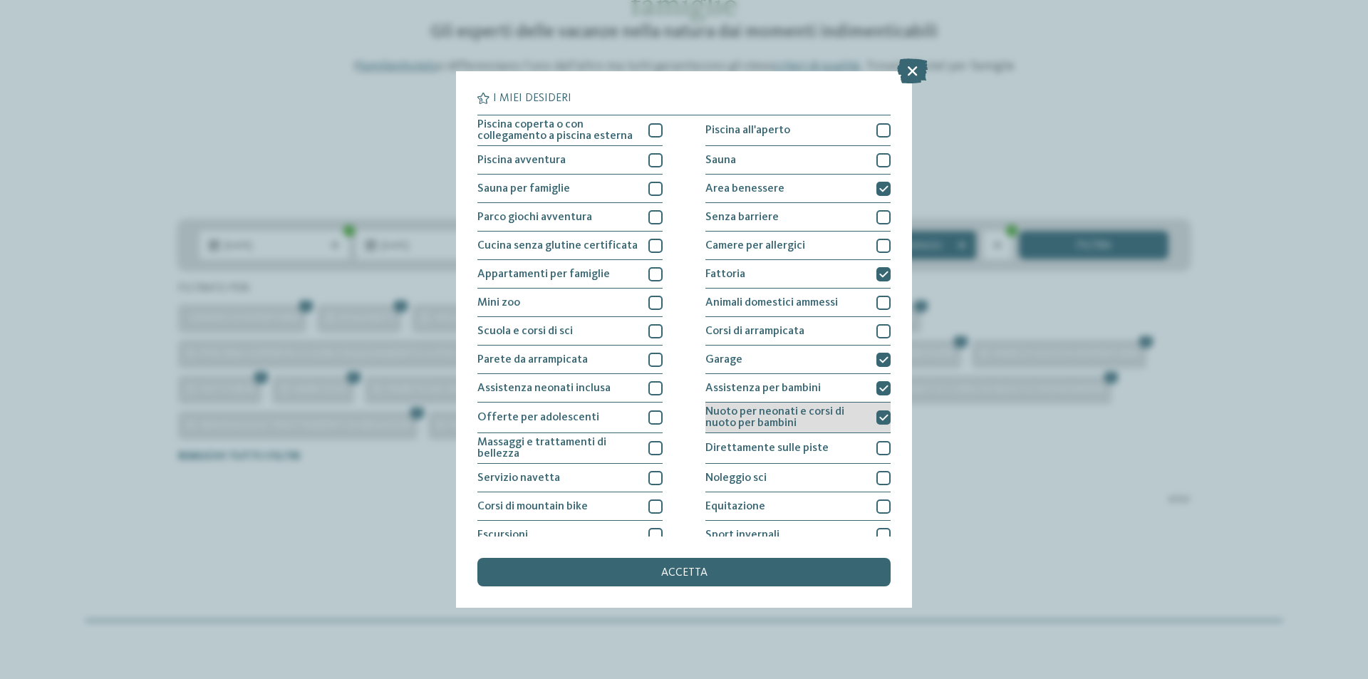
click at [879, 421] on icon at bounding box center [883, 417] width 9 height 9
drag, startPoint x: 880, startPoint y: 385, endPoint x: 880, endPoint y: 378, distance: 7.9
click at [880, 385] on icon at bounding box center [883, 388] width 9 height 9
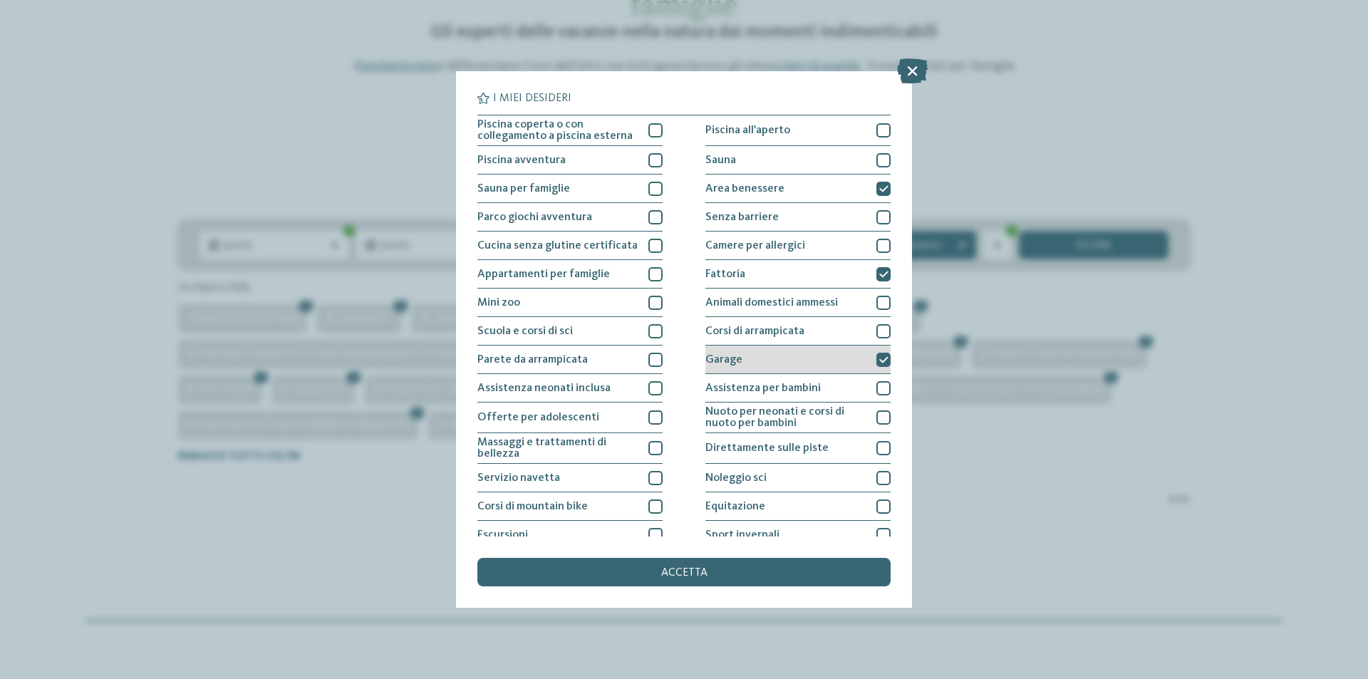
click at [880, 365] on div at bounding box center [883, 360] width 14 height 14
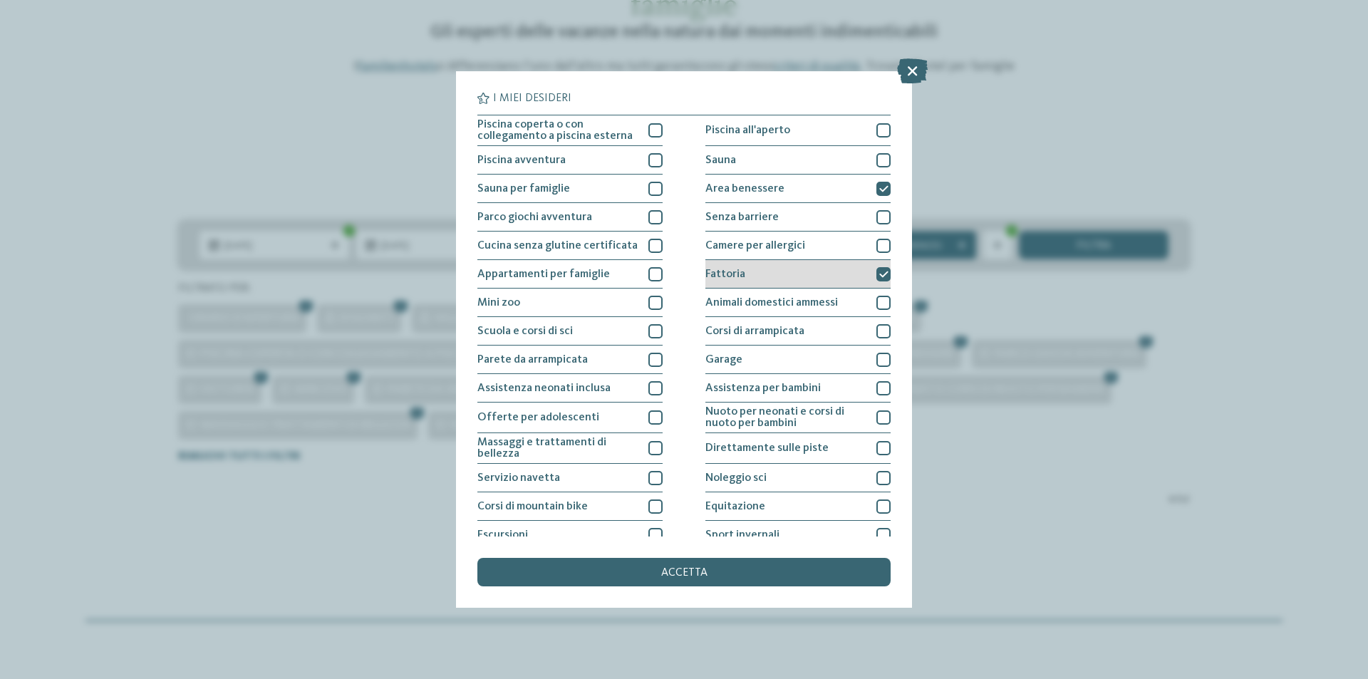
click at [876, 267] on div at bounding box center [883, 274] width 14 height 14
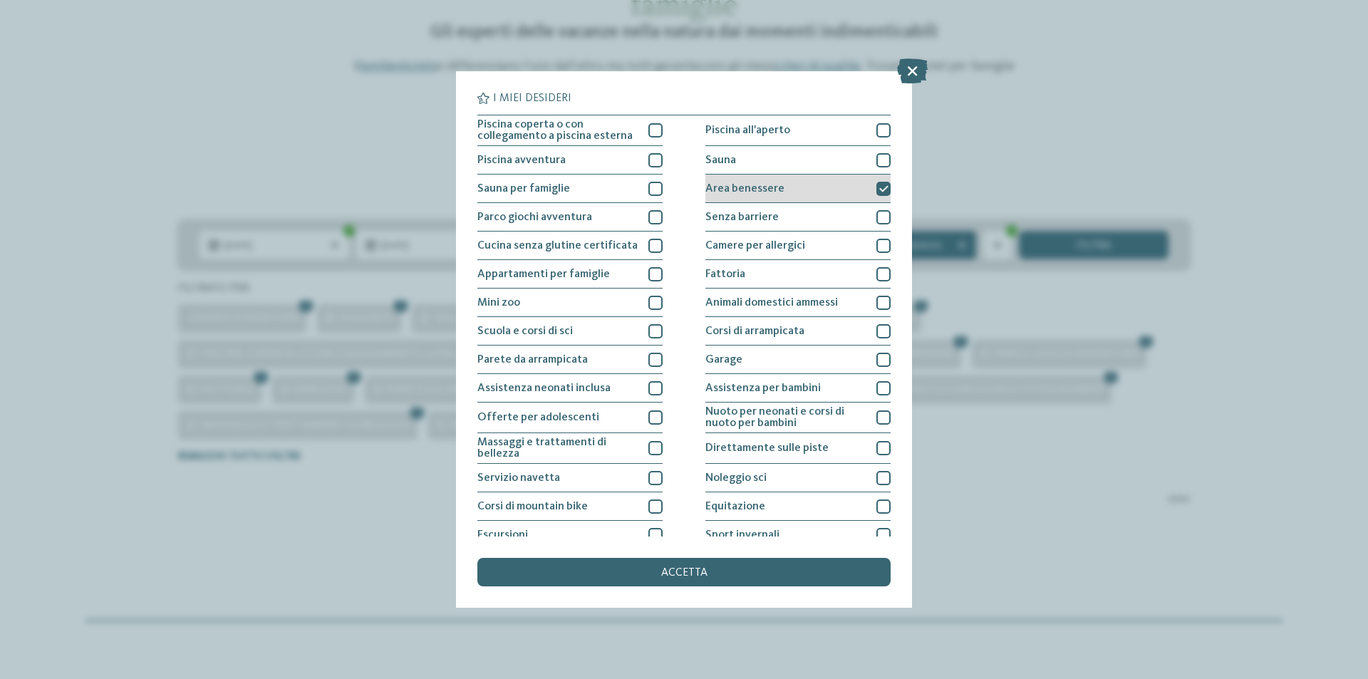
click at [881, 184] on div at bounding box center [883, 189] width 14 height 14
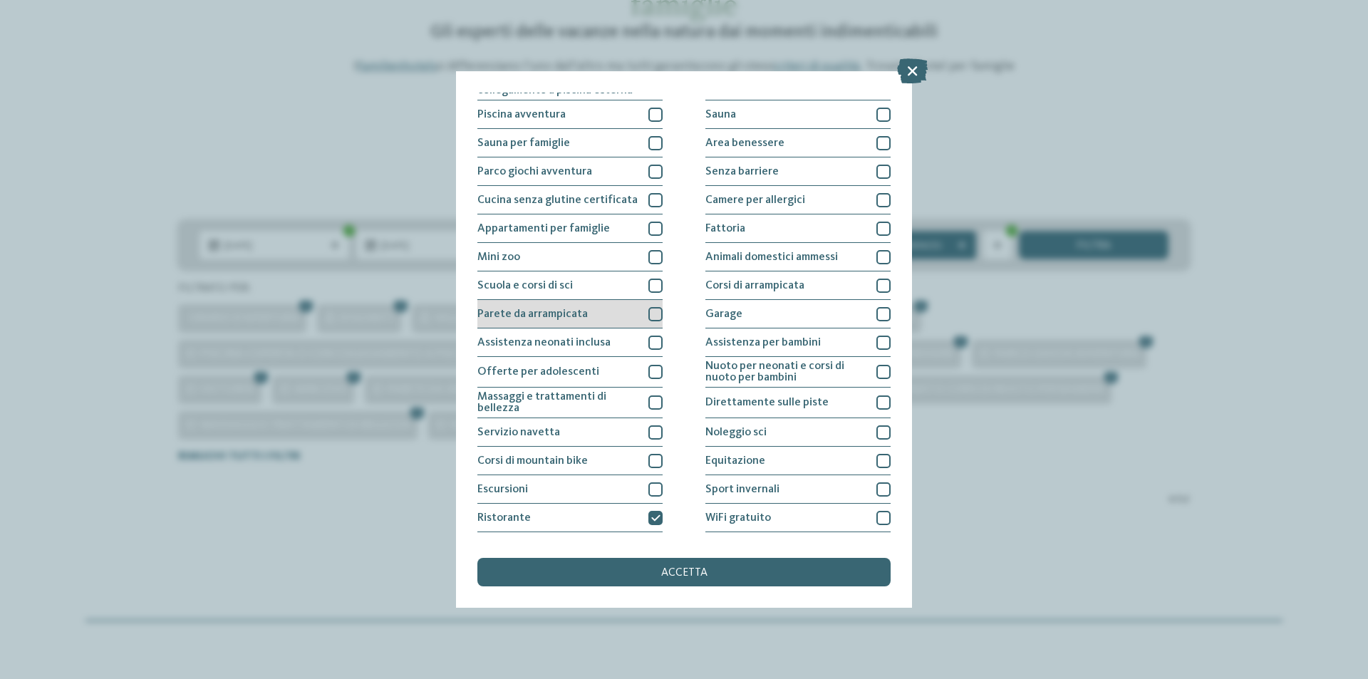
scroll to position [70, 0]
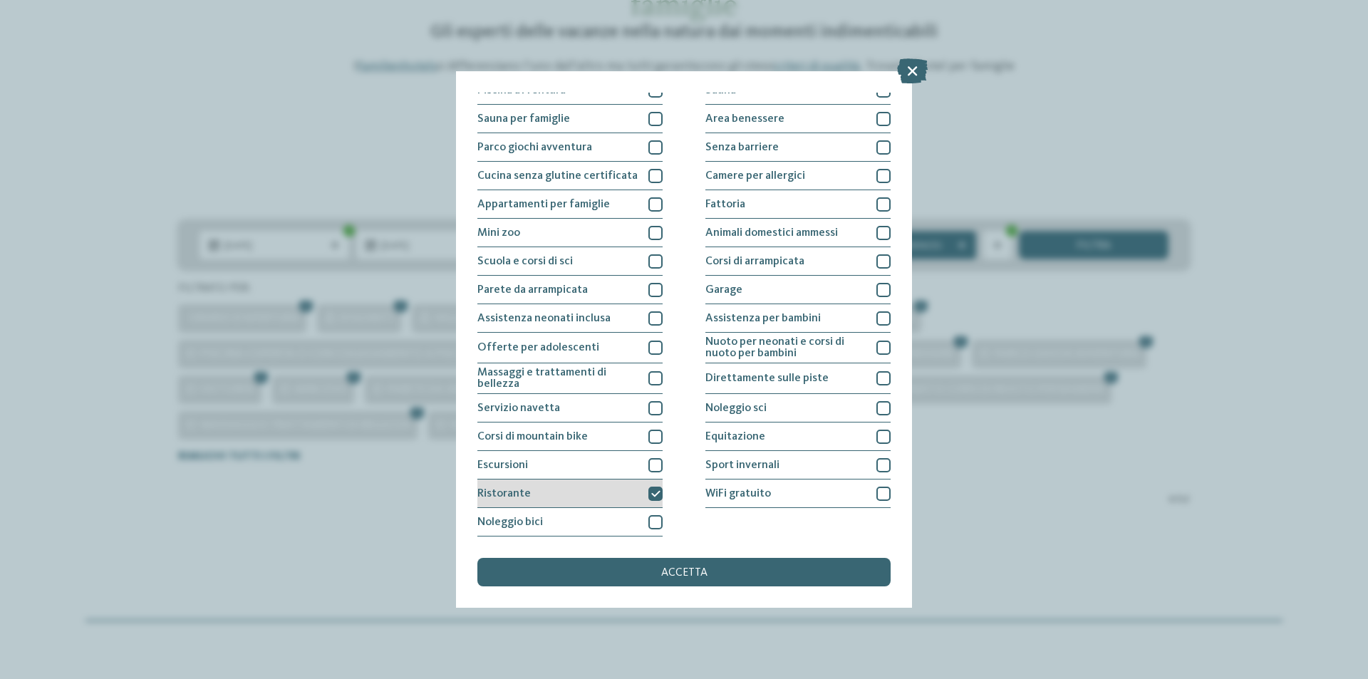
click at [654, 495] on icon at bounding box center [655, 493] width 9 height 9
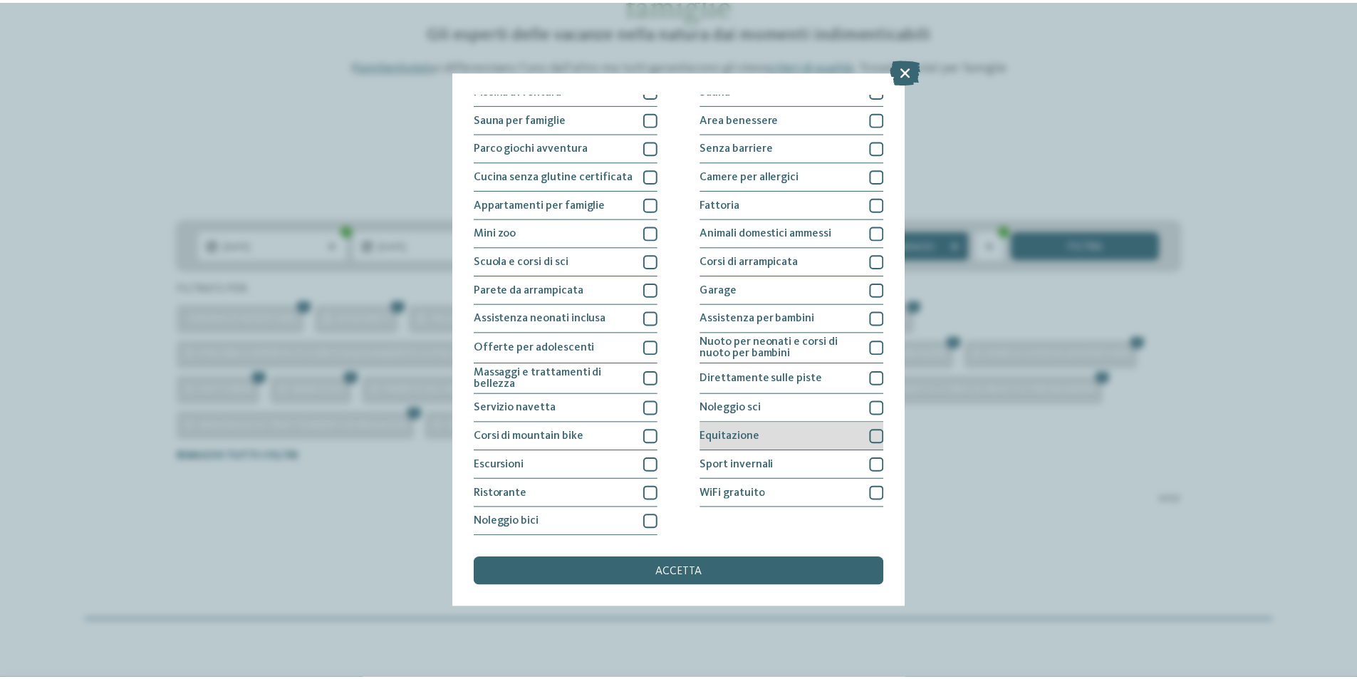
scroll to position [0, 0]
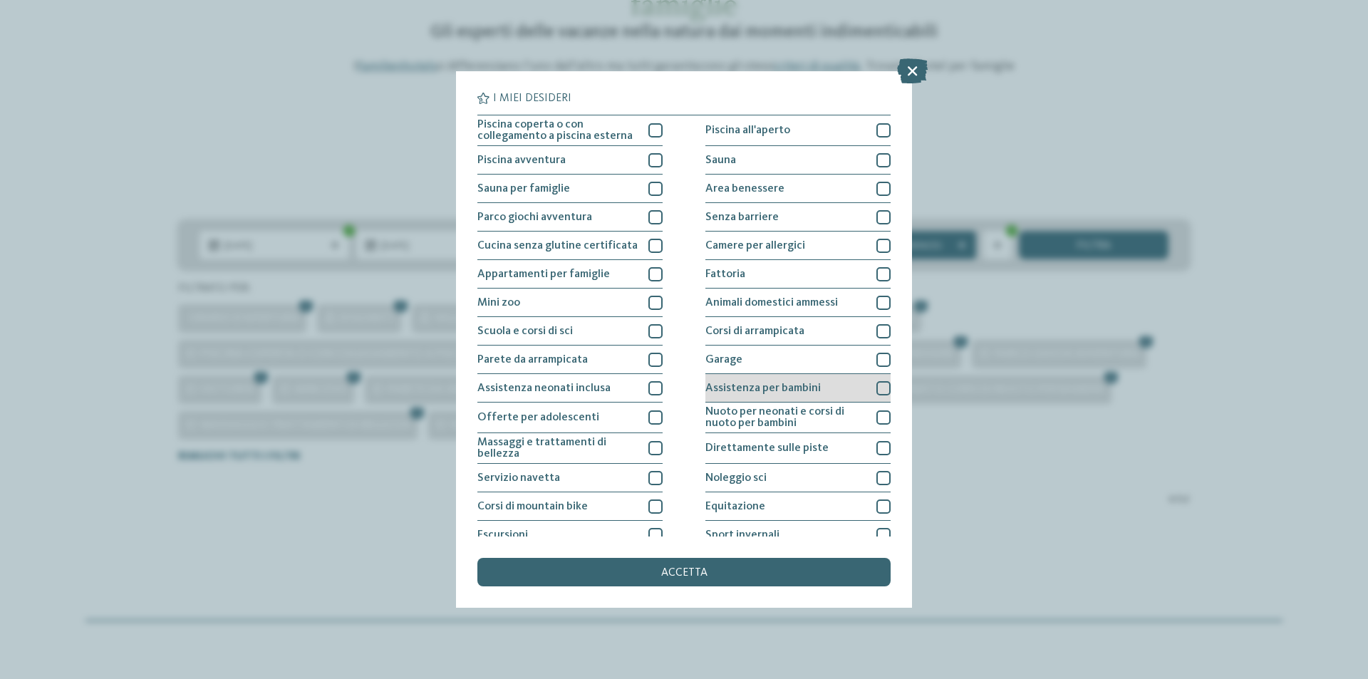
click at [786, 392] on span "Assistenza per bambini" at bounding box center [762, 388] width 115 height 11
click at [811, 392] on span "Assistenza per bambini" at bounding box center [762, 388] width 115 height 11
click at [713, 585] on div "accetta" at bounding box center [683, 572] width 413 height 28
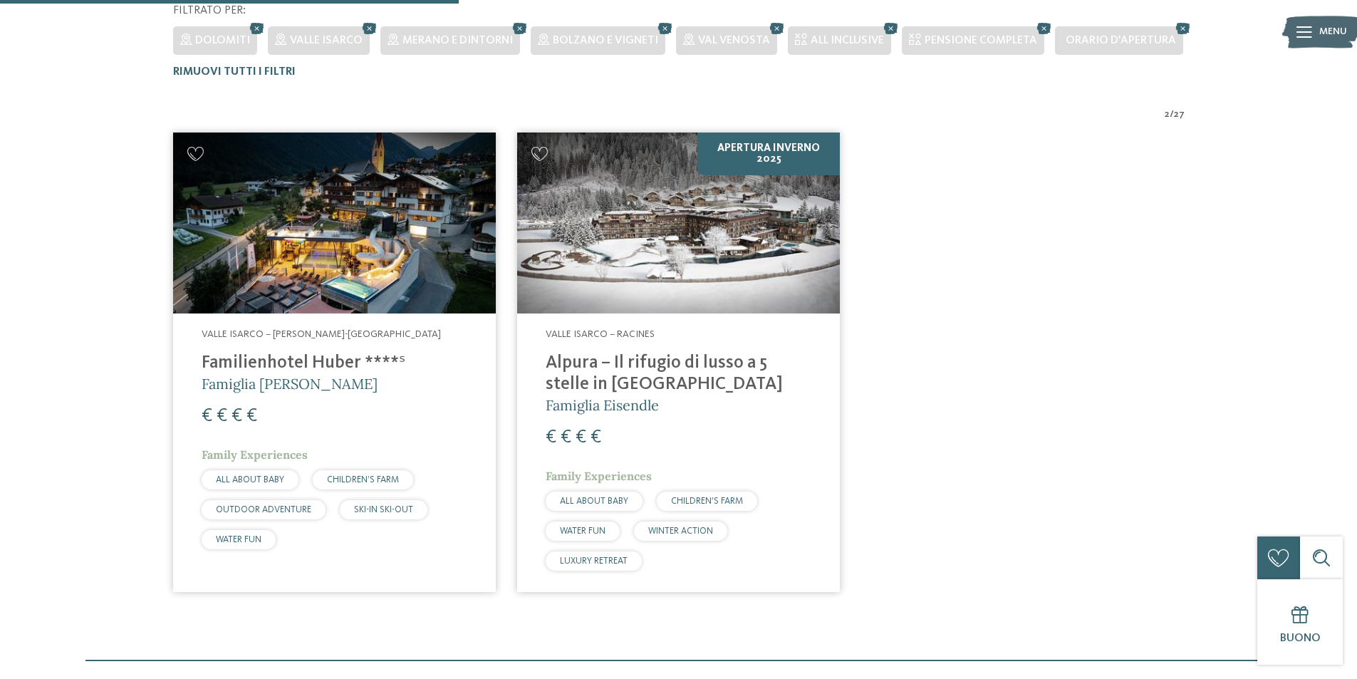
scroll to position [427, 0]
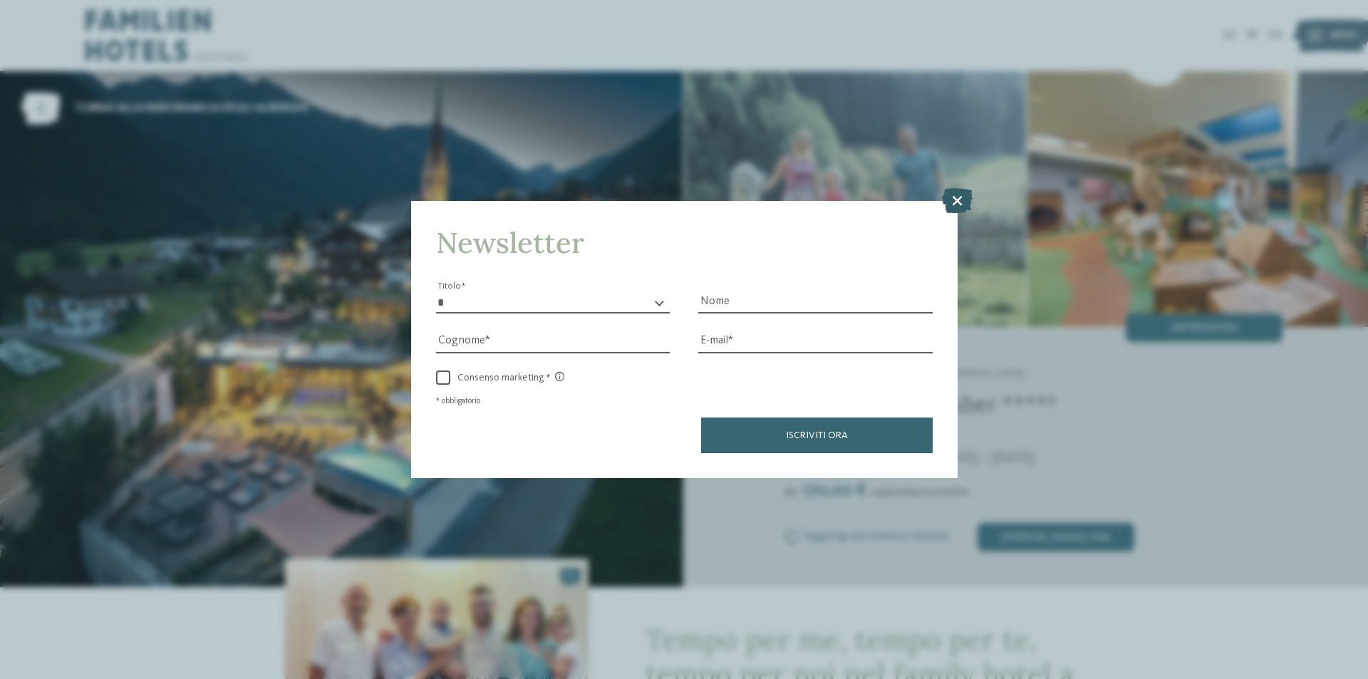
click at [960, 194] on icon at bounding box center [957, 200] width 31 height 25
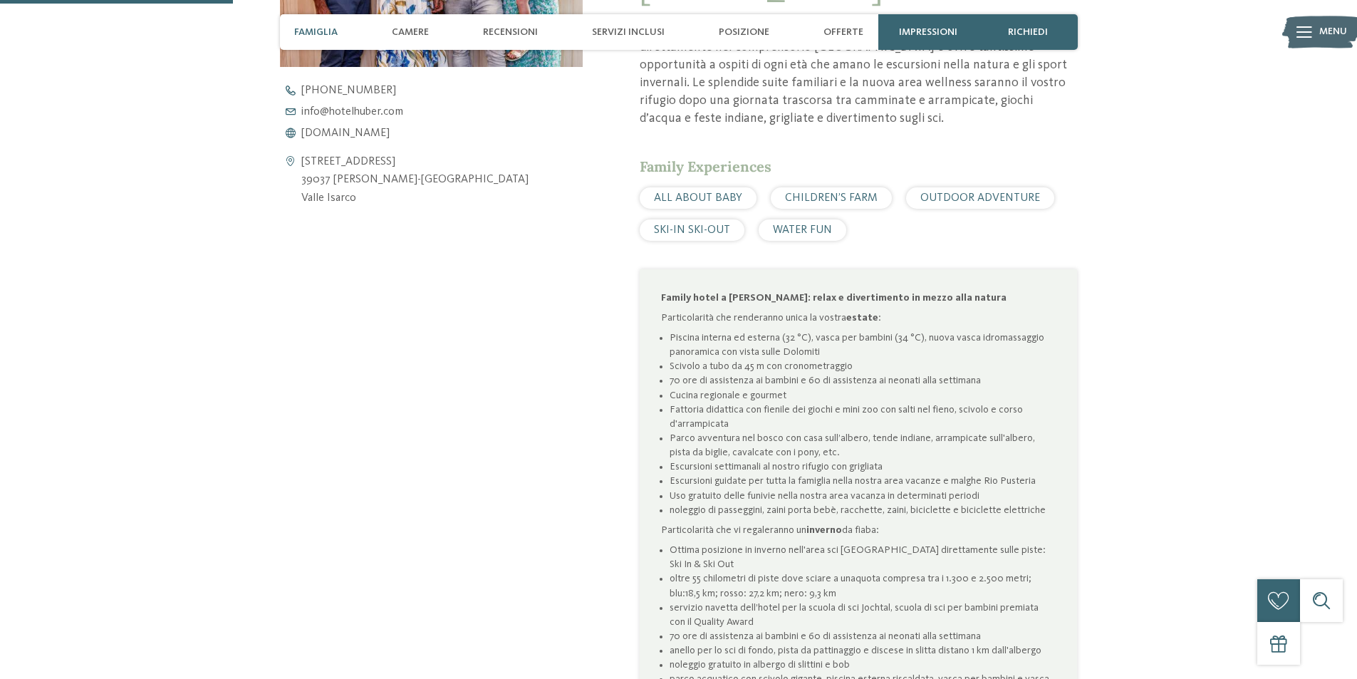
scroll to position [926, 0]
